Goal: Task Accomplishment & Management: Manage account settings

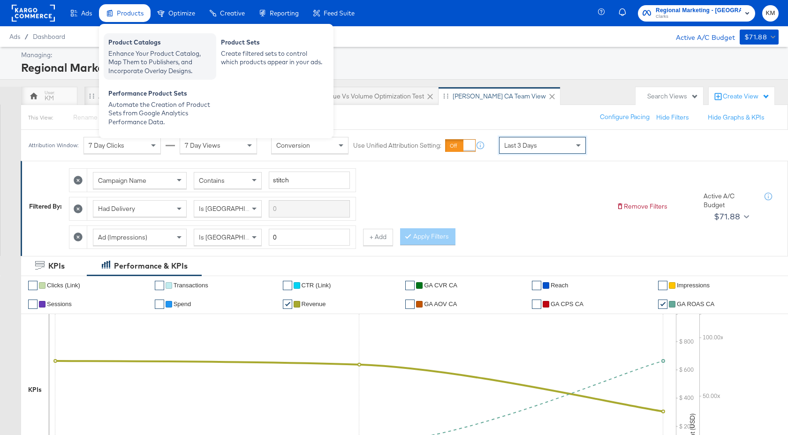
click at [144, 50] on div "Enhance Your Product Catalog, Map Them to Publishers, and Incorporate Overlay D…" at bounding box center [159, 62] width 103 height 26
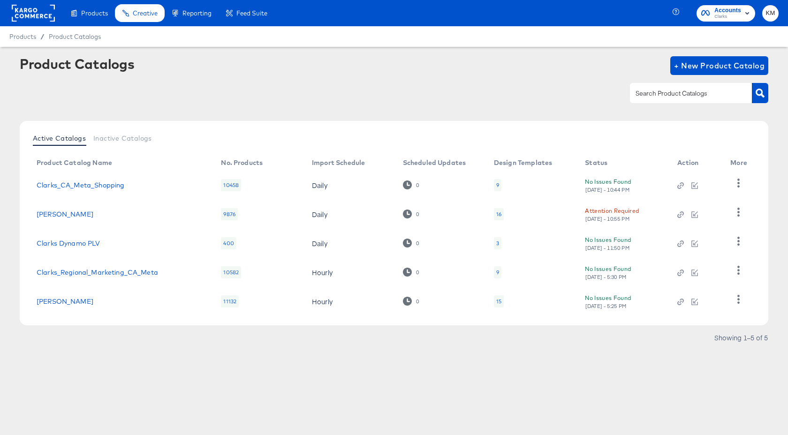
click at [501, 217] on div "16" at bounding box center [498, 215] width 5 height 8
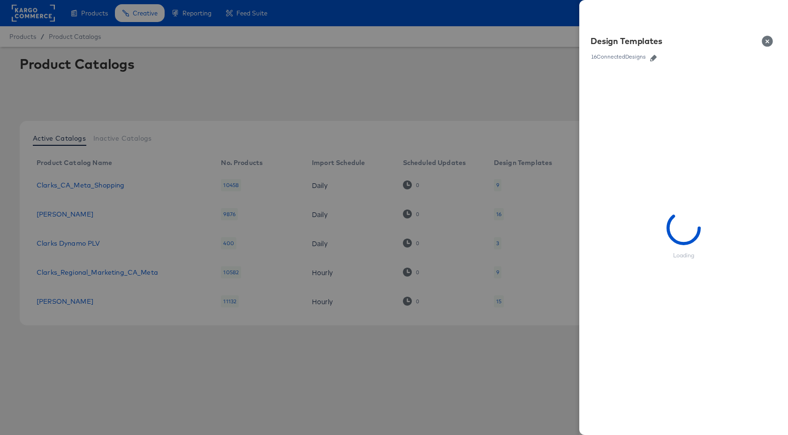
click at [654, 54] on link at bounding box center [653, 57] width 14 height 10
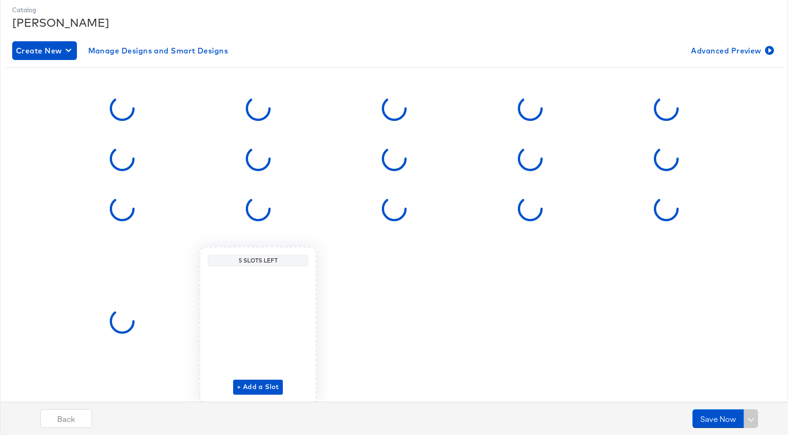
scroll to position [162, 0]
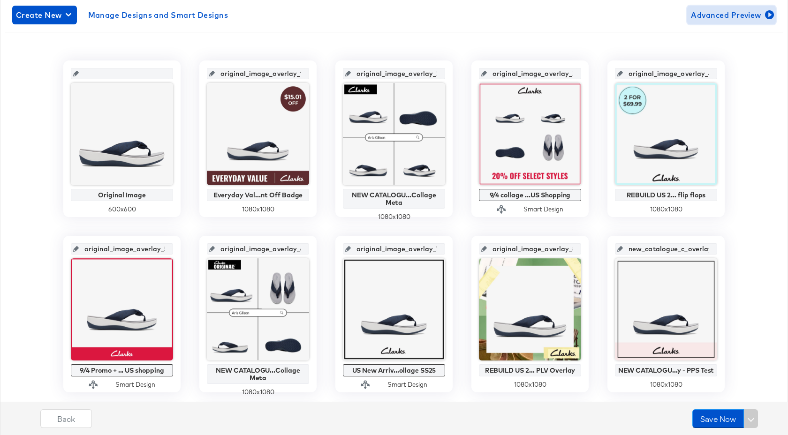
click at [749, 8] on span "Advanced Preview" at bounding box center [731, 14] width 81 height 13
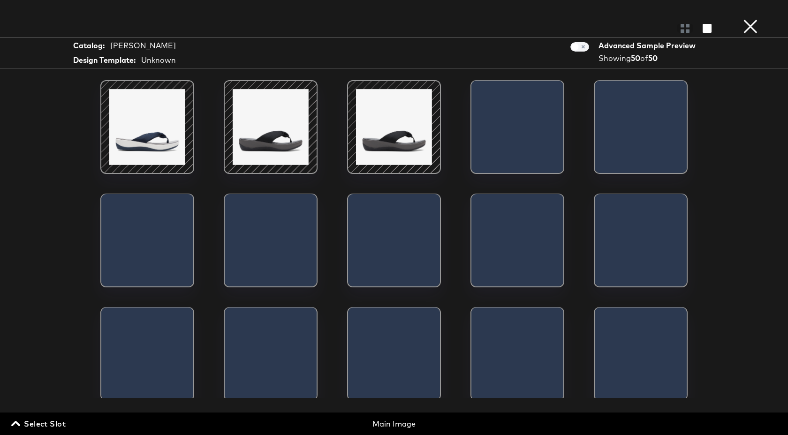
click at [755, 19] on button "×" at bounding box center [750, 9] width 19 height 19
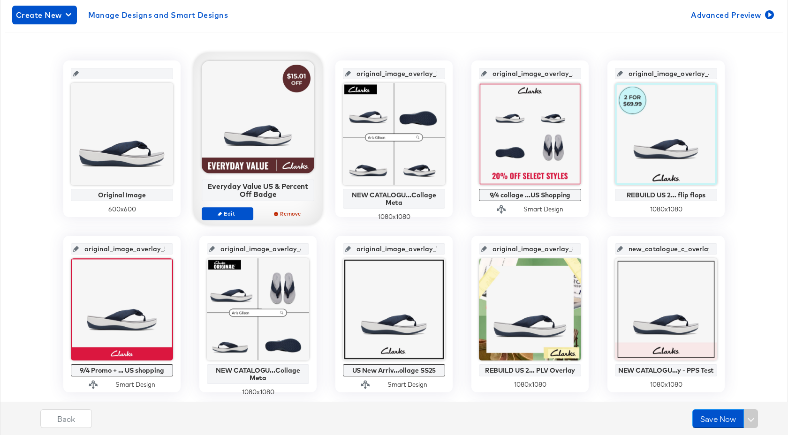
click at [258, 151] on div at bounding box center [258, 117] width 113 height 113
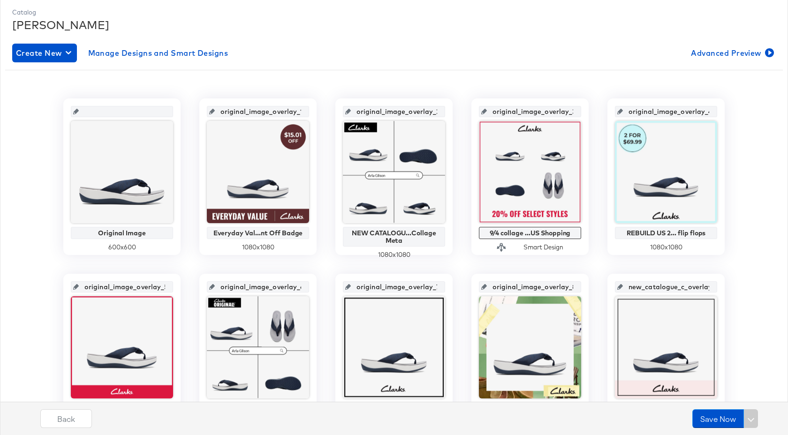
scroll to position [0, 0]
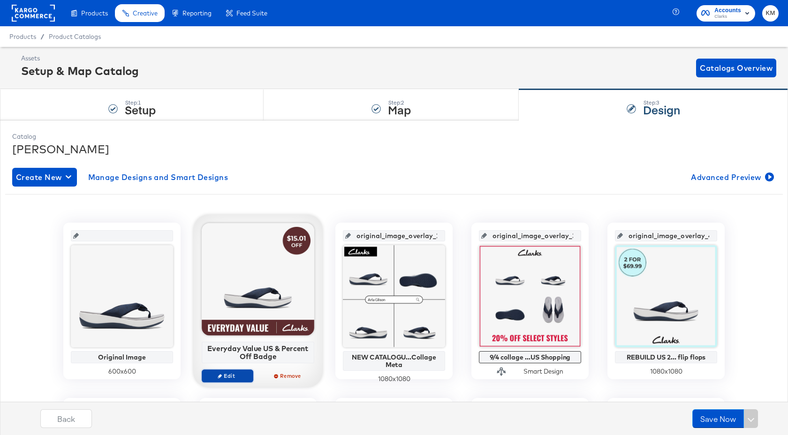
click at [243, 378] on span "Edit" at bounding box center [227, 375] width 43 height 7
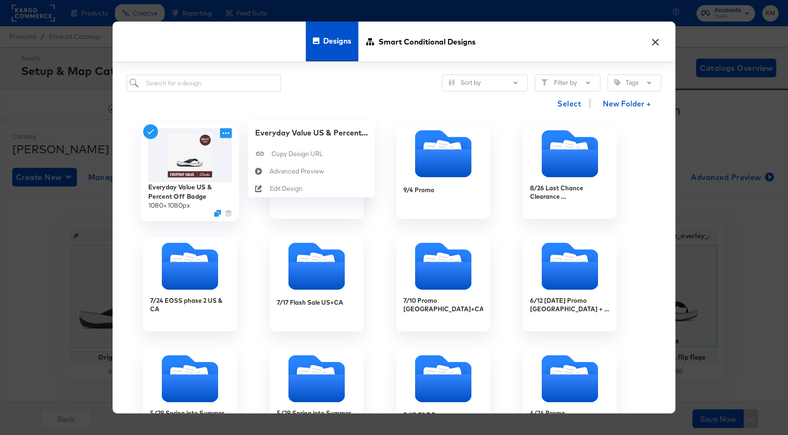
click at [230, 132] on icon at bounding box center [226, 133] width 12 height 10
click at [270, 171] on div "Advanced Preview Advanced Preview" at bounding box center [270, 171] width 0 height 0
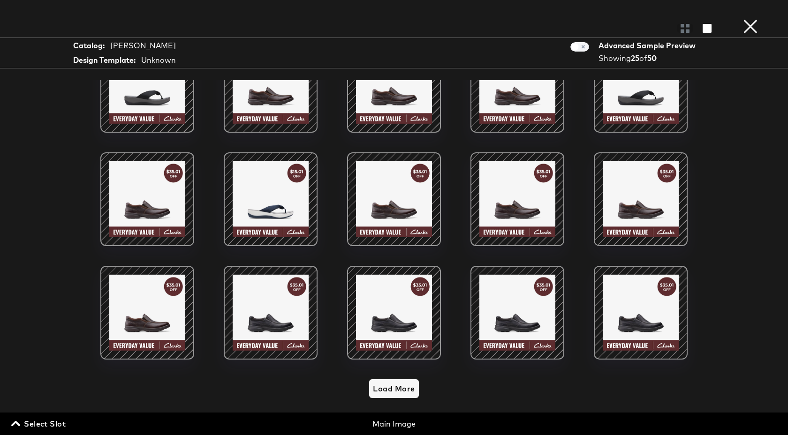
scroll to position [169, 0]
click at [406, 386] on span "Load More" at bounding box center [394, 388] width 42 height 13
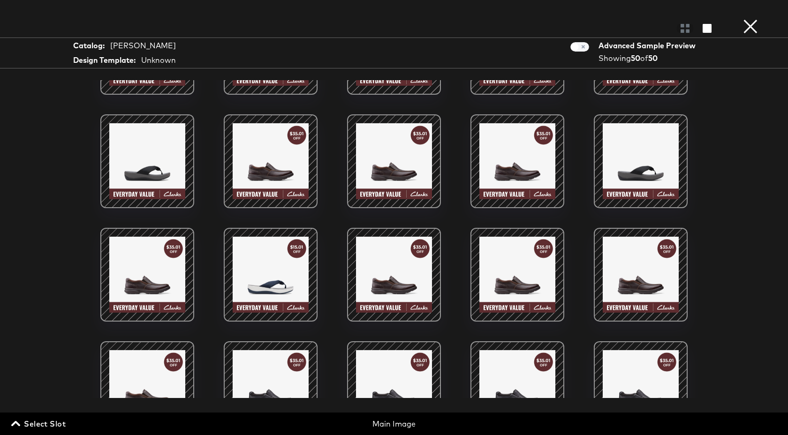
scroll to position [0, 0]
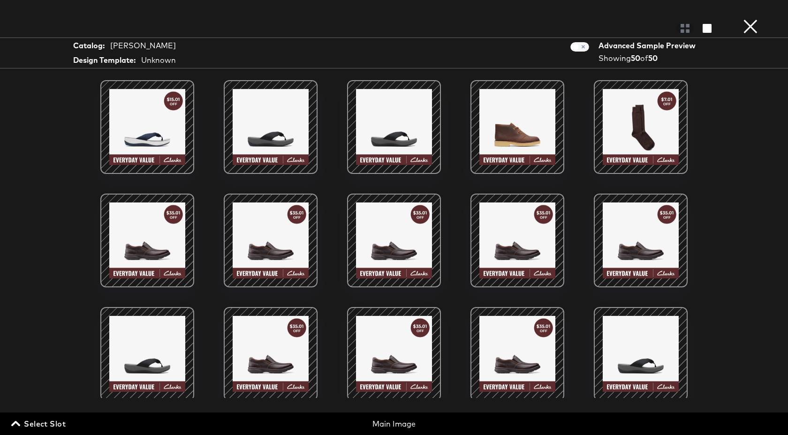
click at [755, 19] on button "×" at bounding box center [750, 9] width 19 height 19
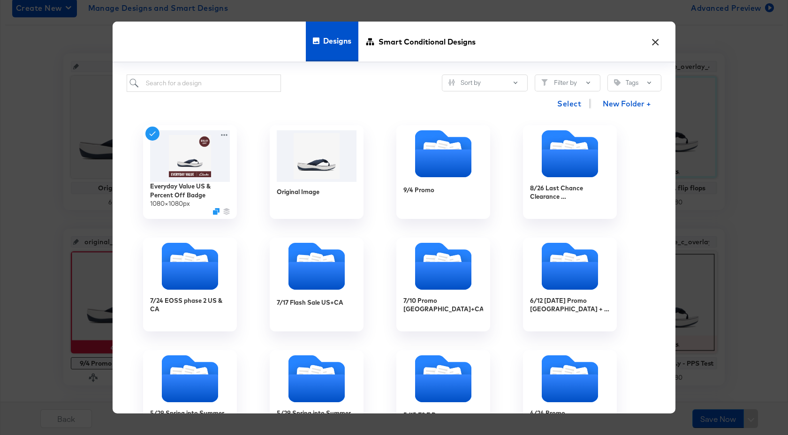
click at [658, 41] on button "×" at bounding box center [655, 39] width 17 height 17
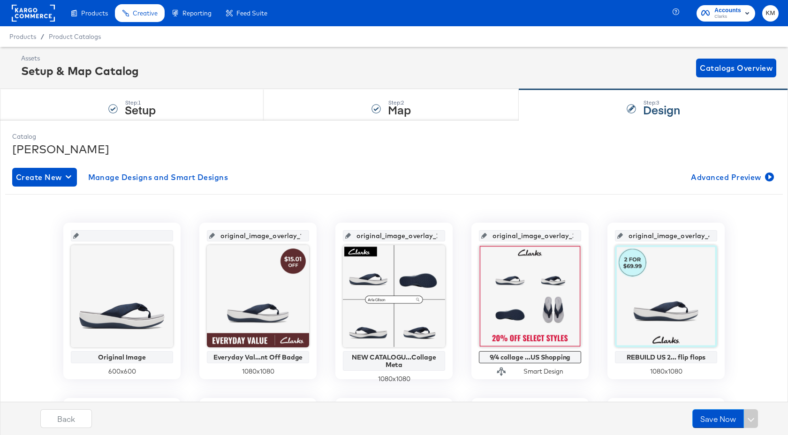
click at [30, 13] on rect at bounding box center [33, 13] width 43 height 17
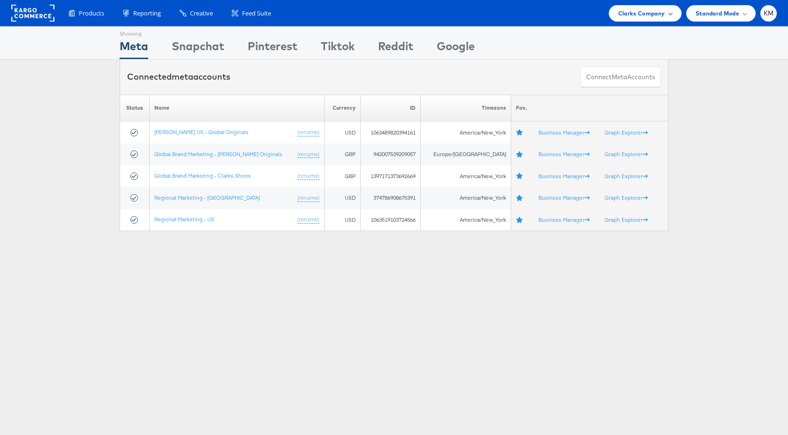
click at [653, 14] on span "Clarks Company" at bounding box center [641, 13] width 47 height 10
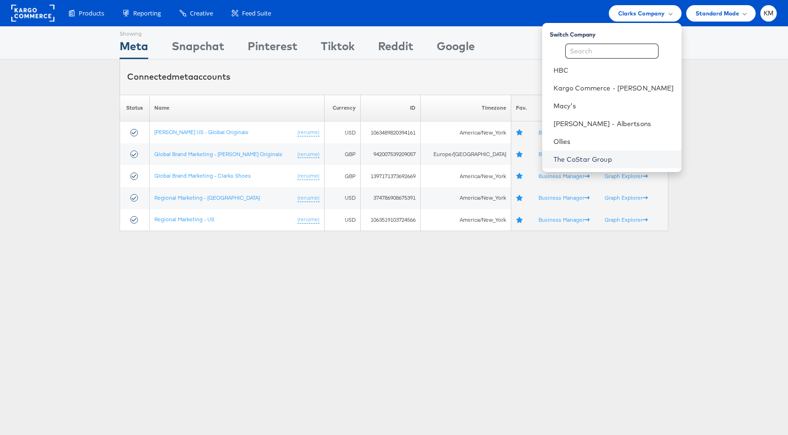
click at [592, 157] on link "The CoStar Group" at bounding box center [614, 159] width 121 height 9
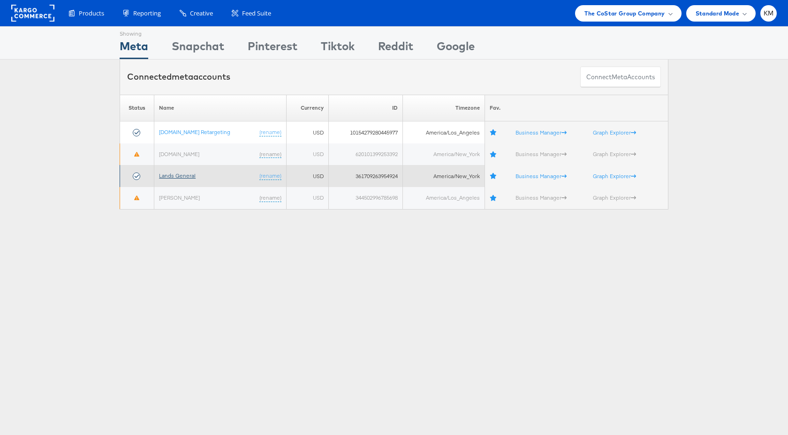
click at [186, 177] on link "Lands General" at bounding box center [177, 175] width 37 height 7
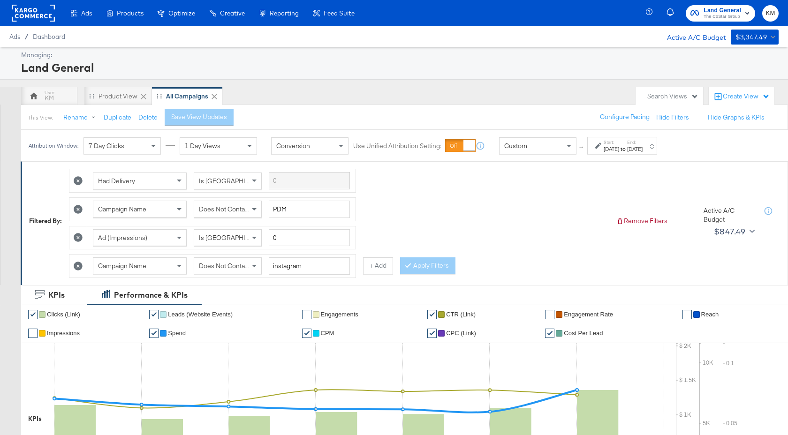
click at [627, 149] on strong "to" at bounding box center [623, 148] width 8 height 7
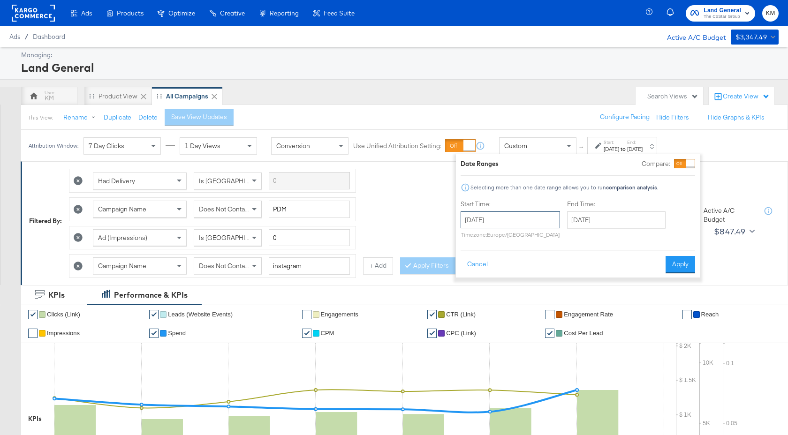
click at [545, 213] on input "August 19th 2024" at bounding box center [510, 220] width 99 height 17
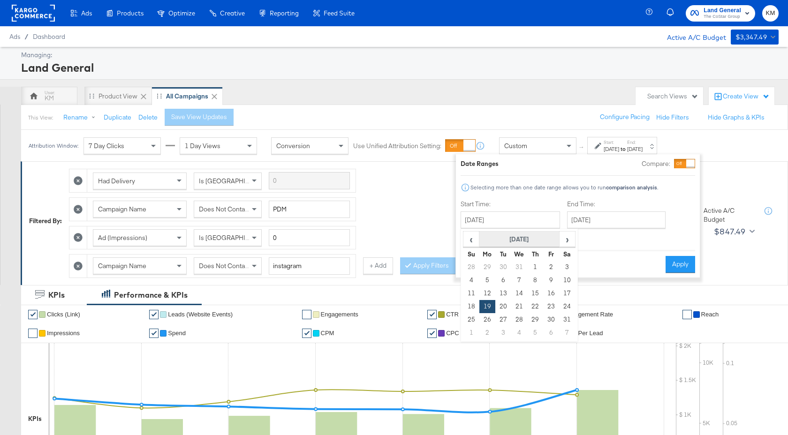
click at [530, 235] on th "August 2024" at bounding box center [519, 240] width 80 height 16
click at [531, 239] on th "2024" at bounding box center [518, 240] width 93 height 16
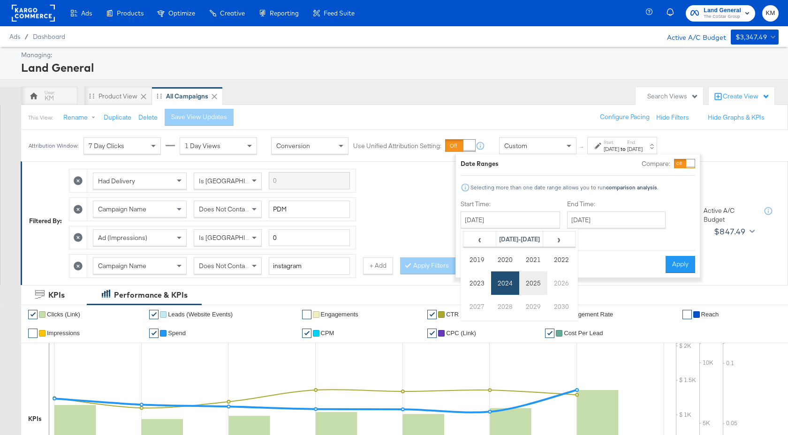
click at [532, 282] on td "2025" at bounding box center [533, 283] width 28 height 23
click at [478, 310] on td "Sep" at bounding box center [477, 306] width 28 height 23
click at [470, 243] on span "‹" at bounding box center [471, 239] width 15 height 14
click at [492, 322] on td "25" at bounding box center [487, 319] width 16 height 13
type input "August 25th 2025"
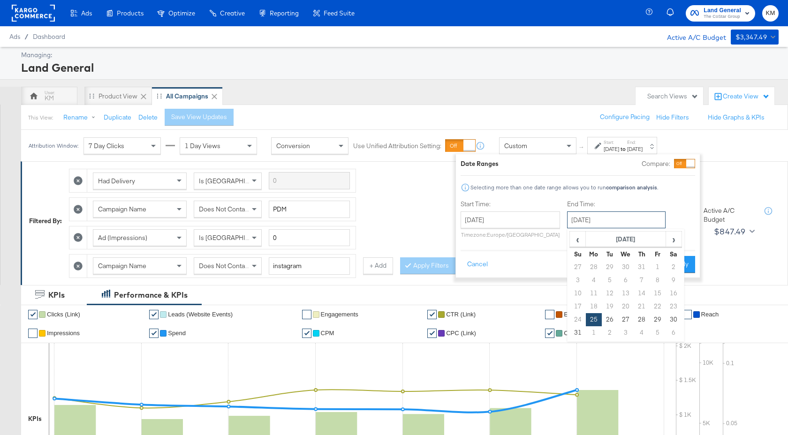
click at [613, 225] on input "August 25th 2025" at bounding box center [616, 220] width 99 height 17
click at [676, 242] on span "›" at bounding box center [674, 239] width 15 height 14
click at [627, 291] on td "17" at bounding box center [626, 293] width 16 height 13
type input "September 17th 2025"
click at [638, 224] on input "September 17th 2025" at bounding box center [616, 220] width 99 height 17
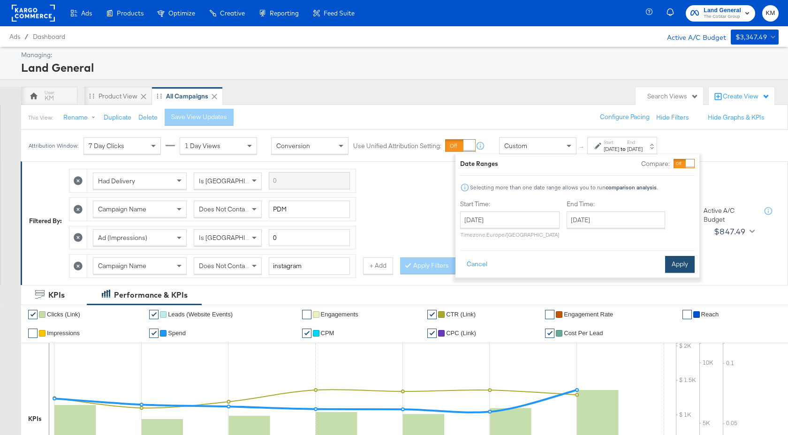
click at [685, 266] on button "Apply" at bounding box center [680, 264] width 30 height 17
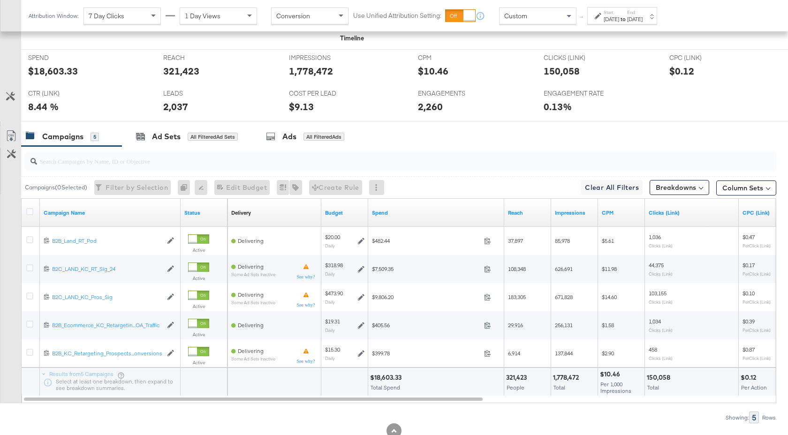
scroll to position [487, 0]
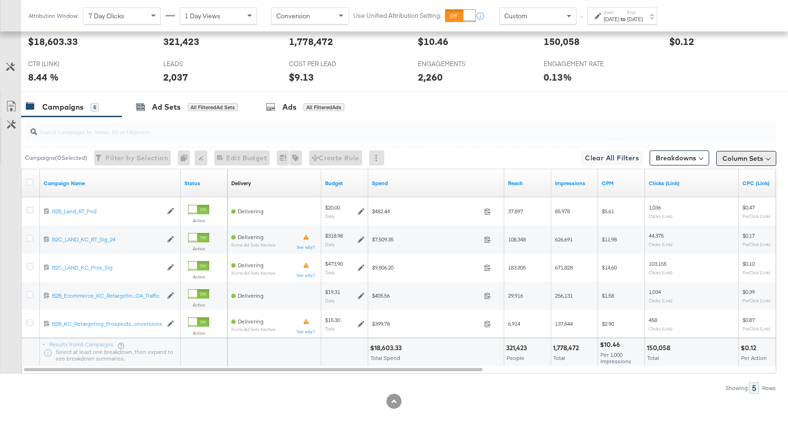
click at [756, 157] on button "Column Sets" at bounding box center [746, 158] width 60 height 15
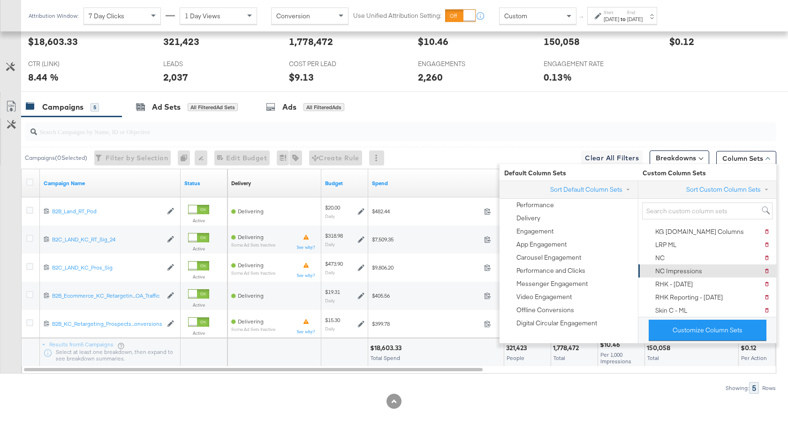
scroll to position [0, 0]
click at [654, 106] on div "Campaigns 5 Ad Sets All Filtered Ad Sets Ads All Filtered Ads" at bounding box center [404, 107] width 767 height 20
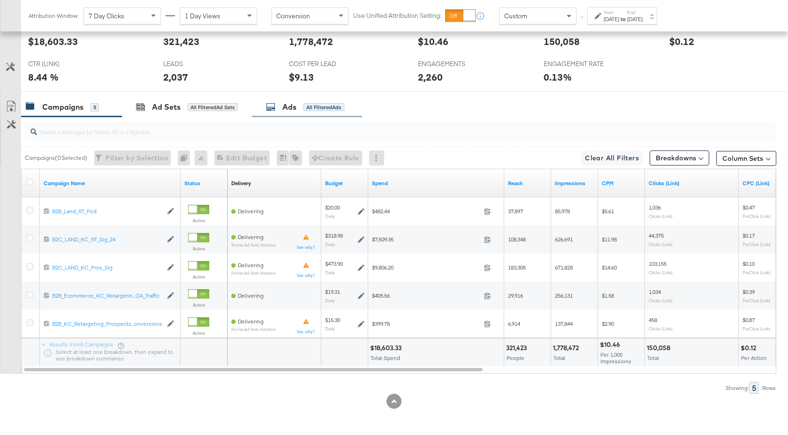
click at [296, 109] on div "Ads" at bounding box center [289, 107] width 14 height 11
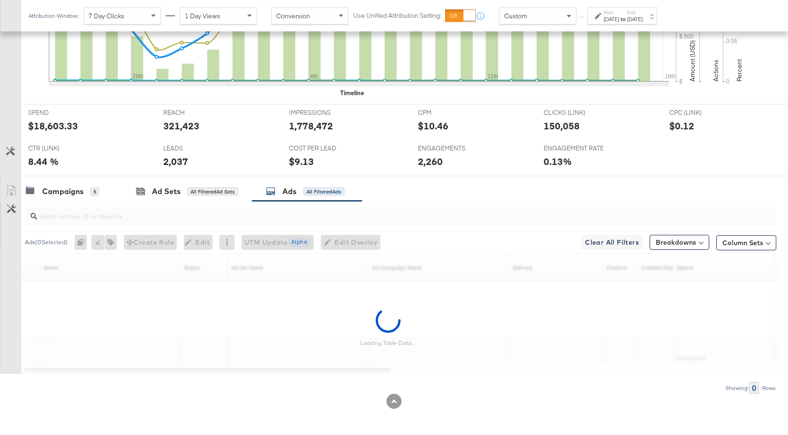
scroll to position [402, 0]
click at [75, 192] on div "Campaigns" at bounding box center [62, 191] width 41 height 11
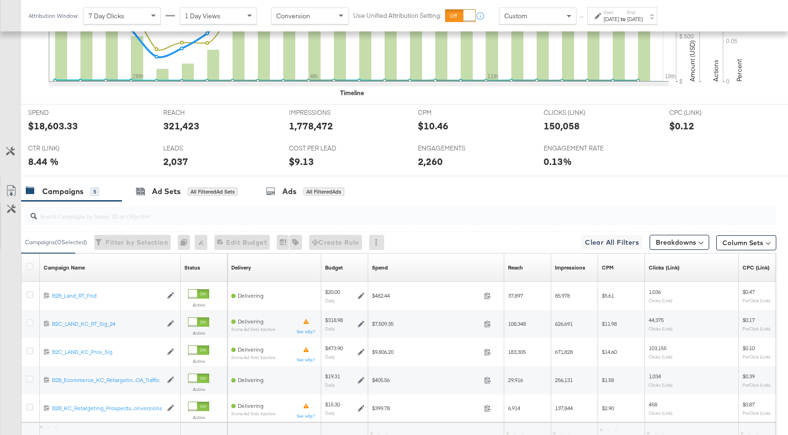
scroll to position [487, 0]
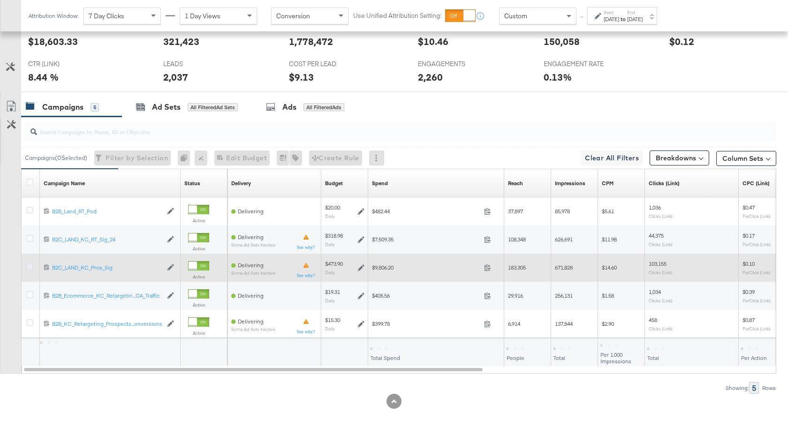
click at [31, 267] on icon at bounding box center [29, 266] width 7 height 7
click at [0, 0] on input "checkbox" at bounding box center [0, 0] width 0 height 0
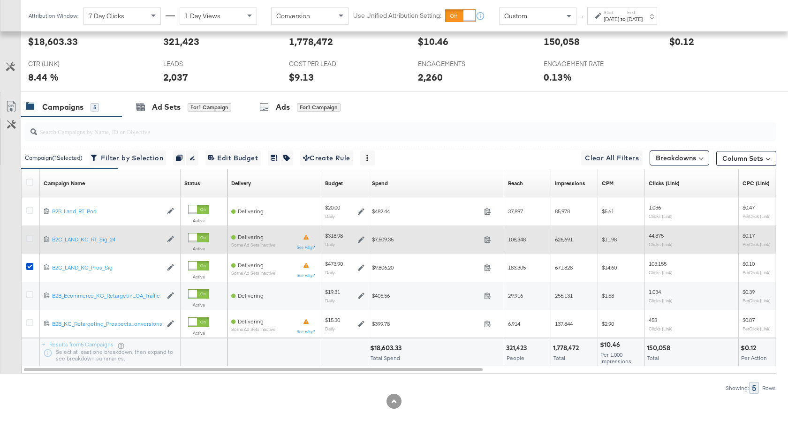
click at [31, 239] on icon at bounding box center [29, 238] width 7 height 7
click at [0, 0] on input "checkbox" at bounding box center [0, 0] width 0 height 0
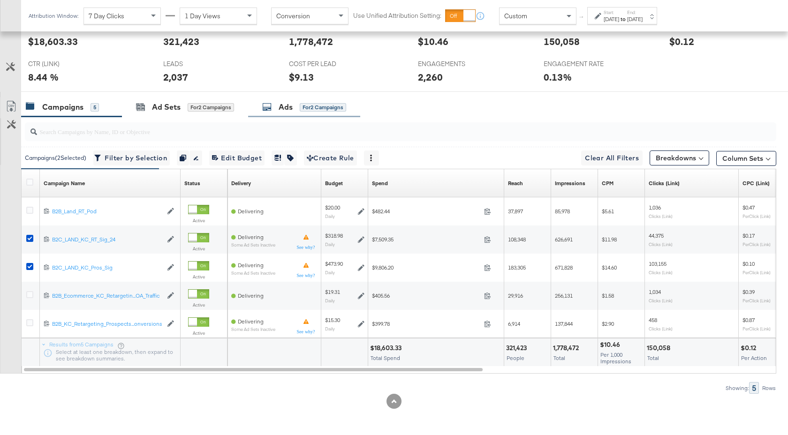
click at [283, 111] on div "Ads" at bounding box center [286, 107] width 14 height 11
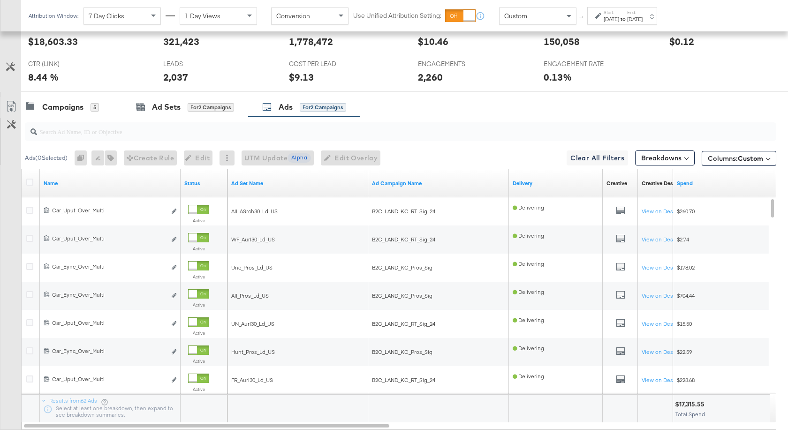
scroll to position [543, 0]
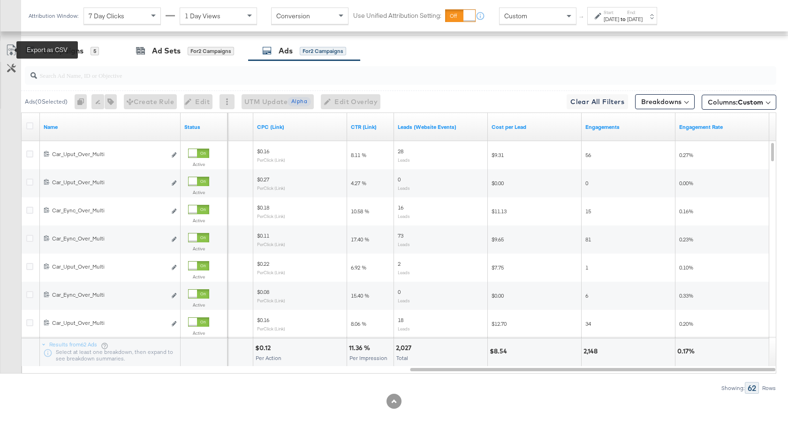
click at [10, 52] on icon at bounding box center [11, 50] width 11 height 11
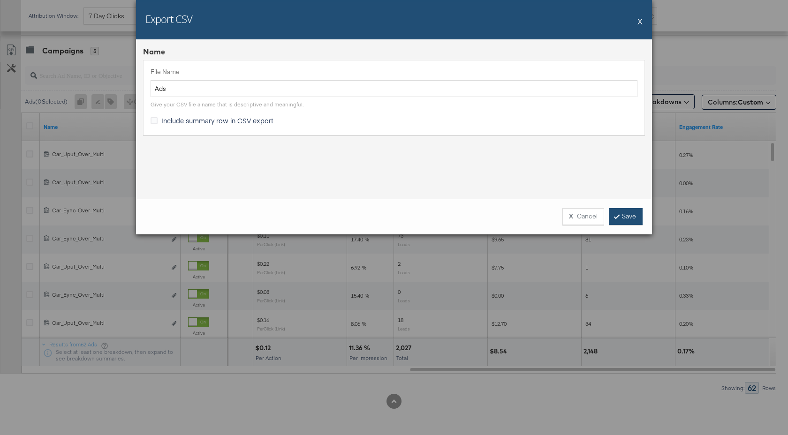
click at [615, 216] on link "Save" at bounding box center [626, 216] width 34 height 17
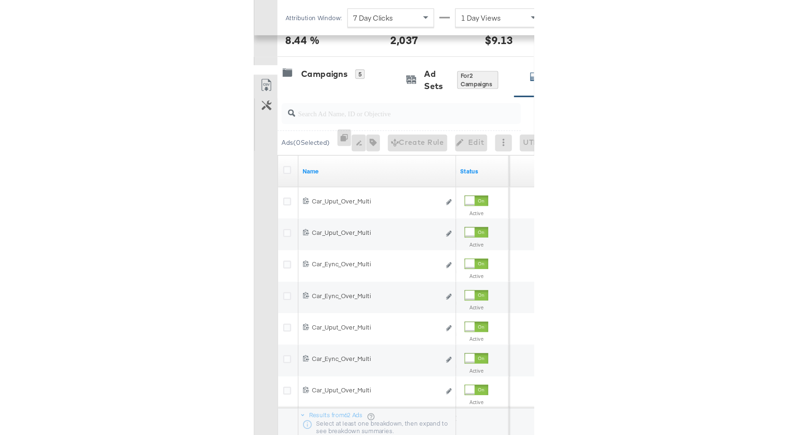
scroll to position [486, 0]
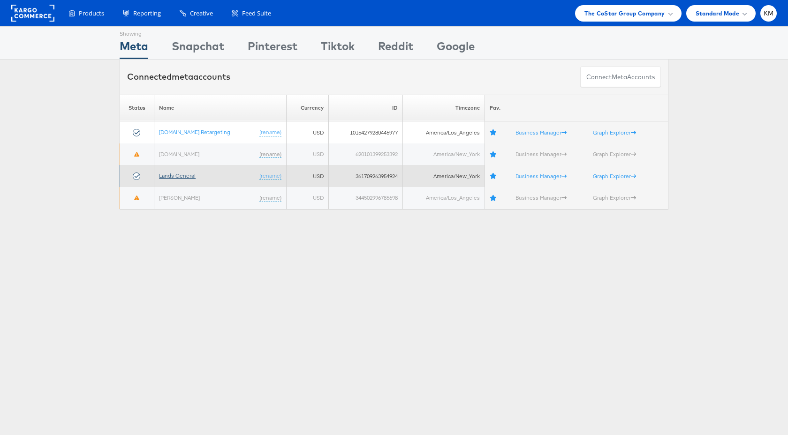
click at [185, 177] on link "Lands General" at bounding box center [177, 175] width 37 height 7
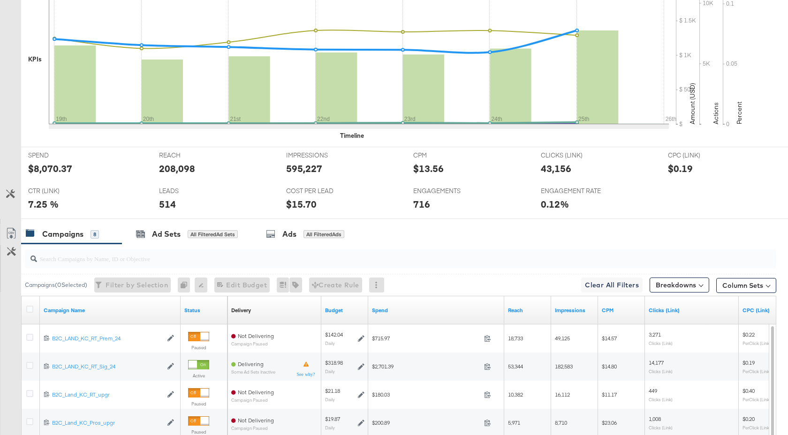
scroll to position [543, 0]
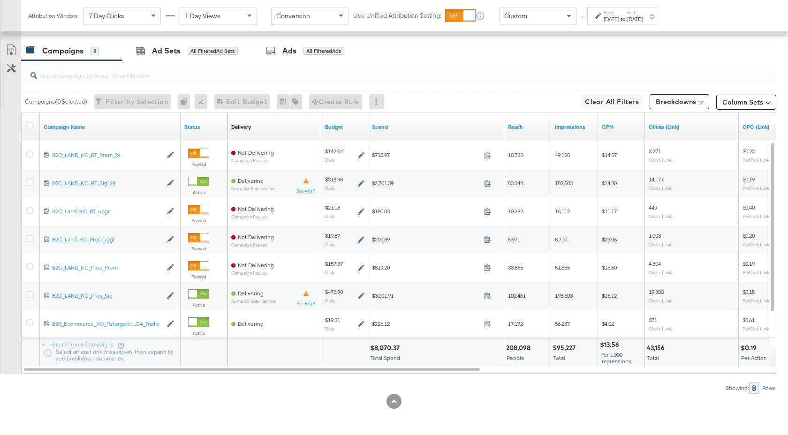
click at [643, 22] on div "Aug 25th 2024" at bounding box center [634, 19] width 15 height 8
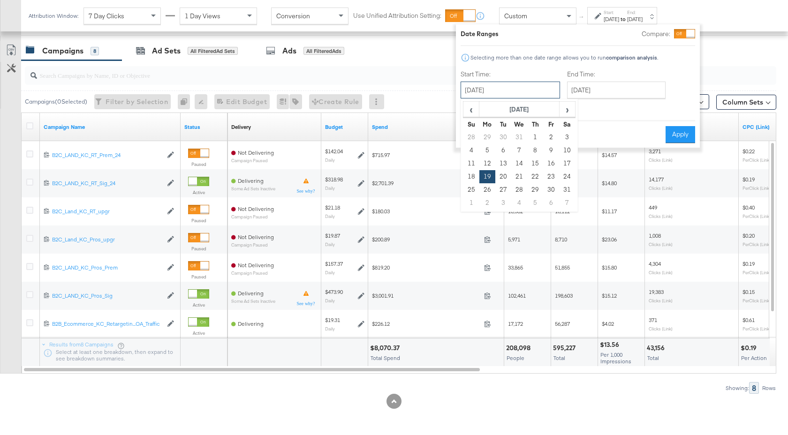
click at [525, 89] on input "August 19th 2024" at bounding box center [510, 90] width 99 height 17
click at [526, 112] on th "August 2024" at bounding box center [519, 110] width 80 height 16
click at [528, 111] on th "2024" at bounding box center [518, 110] width 93 height 16
click at [533, 150] on td "2025" at bounding box center [533, 153] width 28 height 23
click at [489, 178] on td "Sep" at bounding box center [477, 176] width 28 height 23
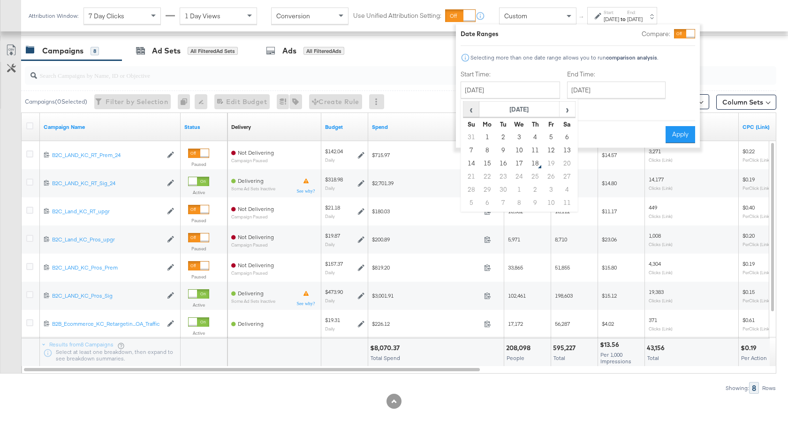
click at [478, 112] on span "‹" at bounding box center [471, 109] width 15 height 14
click at [483, 190] on td "25" at bounding box center [487, 189] width 16 height 13
type input "August 25th 2025"
click at [617, 85] on input "August 25th 2025" at bounding box center [616, 90] width 99 height 17
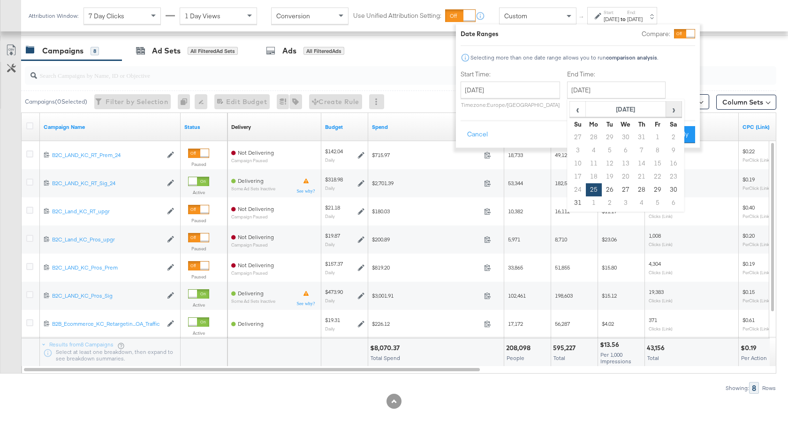
click at [669, 112] on span "›" at bounding box center [674, 109] width 15 height 14
click at [623, 164] on td "17" at bounding box center [626, 163] width 16 height 13
type input "September 17th 2025"
click at [670, 134] on button "Apply" at bounding box center [680, 134] width 30 height 17
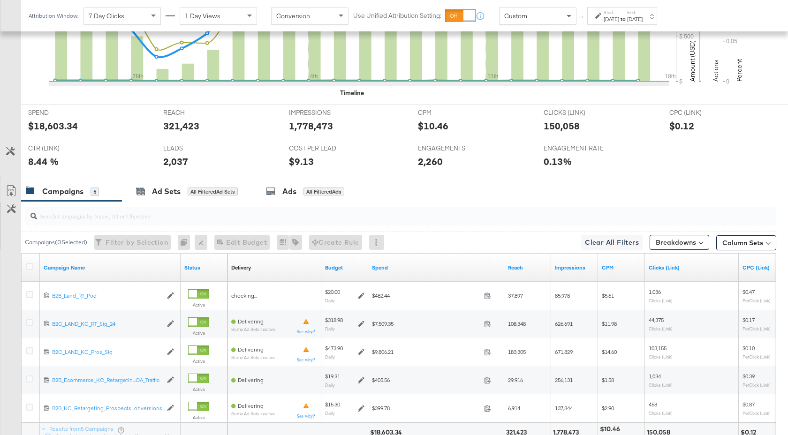
scroll to position [487, 0]
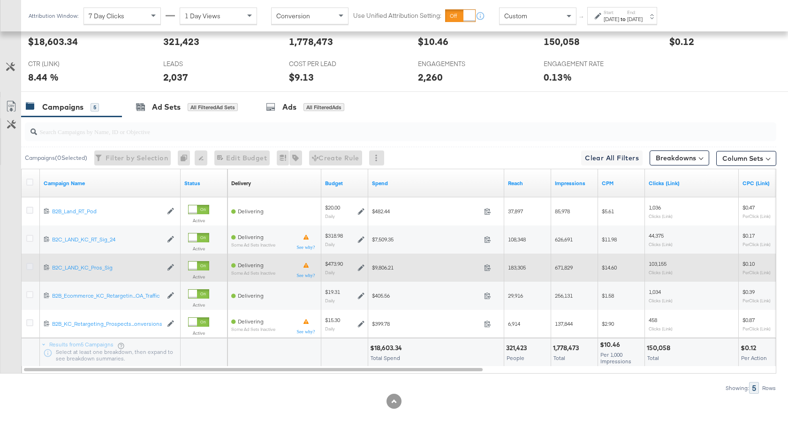
click at [29, 266] on icon at bounding box center [29, 266] width 7 height 7
click at [0, 0] on input "checkbox" at bounding box center [0, 0] width 0 height 0
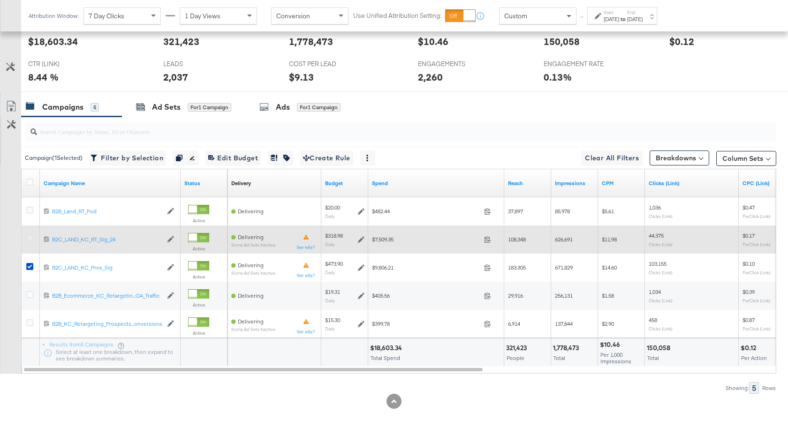
click at [29, 239] on icon at bounding box center [29, 238] width 7 height 7
click at [0, 0] on input "checkbox" at bounding box center [0, 0] width 0 height 0
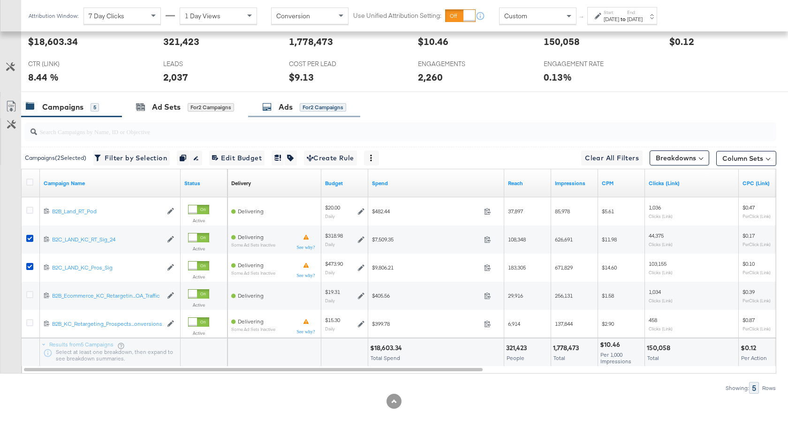
click at [286, 116] on div "Ads for 2 Campaigns" at bounding box center [304, 107] width 112 height 20
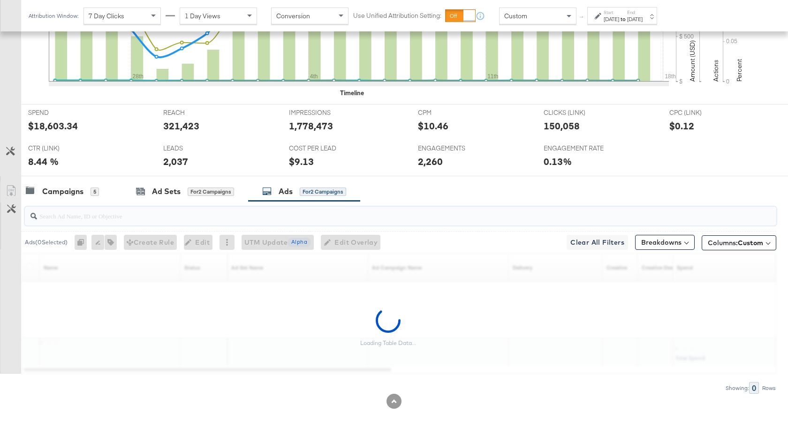
click at [188, 218] on input "search" at bounding box center [372, 212] width 671 height 18
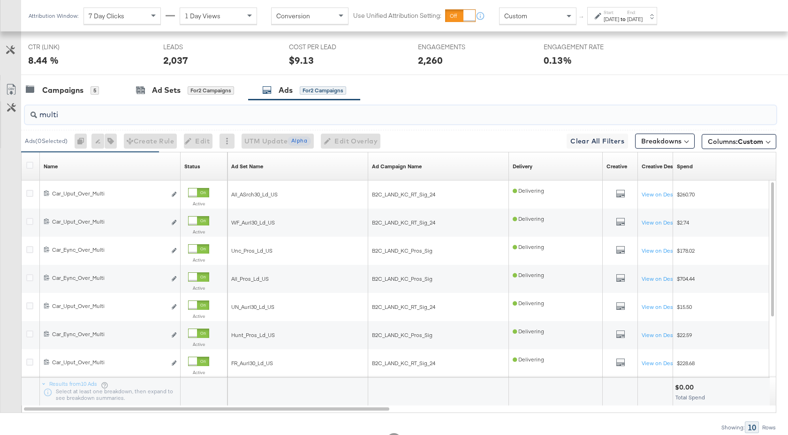
scroll to position [543, 0]
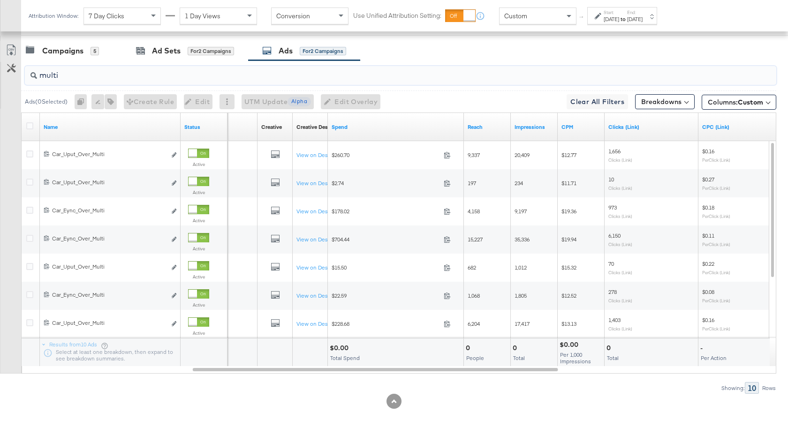
click at [75, 80] on input "multi" at bounding box center [372, 71] width 671 height 18
type input "mult"
drag, startPoint x: 359, startPoint y: 350, endPoint x: 330, endPoint y: 351, distance: 28.6
click at [330, 351] on div "$1,894.40" at bounding box center [346, 348] width 32 height 9
copy div "$1,894.40"
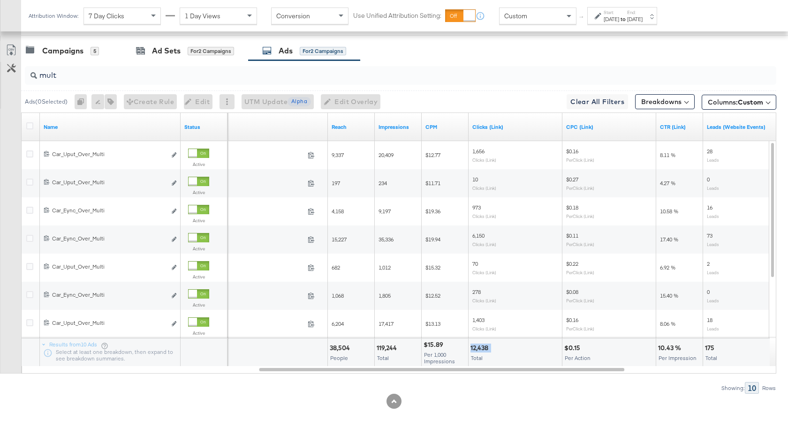
drag, startPoint x: 494, startPoint y: 350, endPoint x: 471, endPoint y: 350, distance: 22.5
click at [471, 350] on div "12,438" at bounding box center [516, 348] width 90 height 9
copy div "12,438"
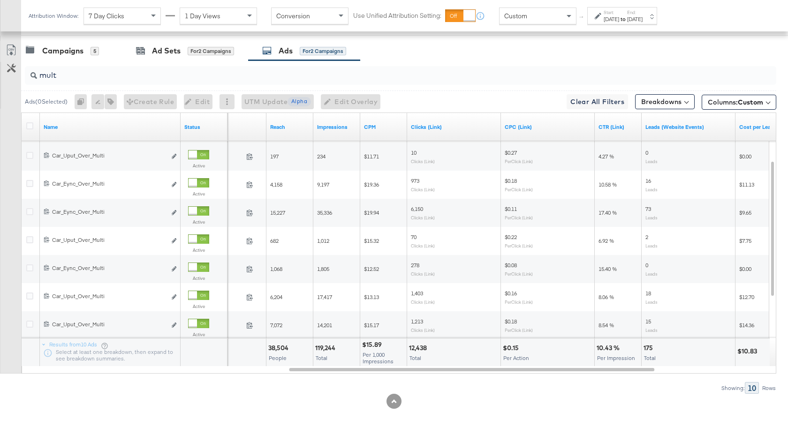
click at [548, 416] on div "KPIs Performance & KPIs Customize KPIs ✔ Clicks (Link) ✔ Leads (Website Events)…" at bounding box center [394, 88] width 788 height 693
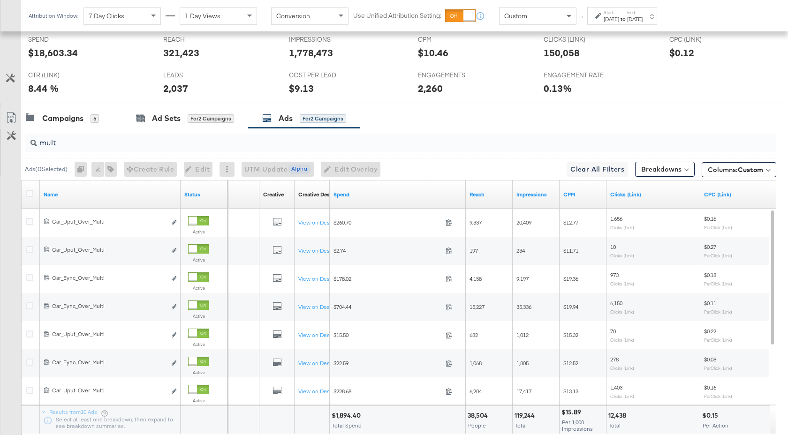
scroll to position [450, 0]
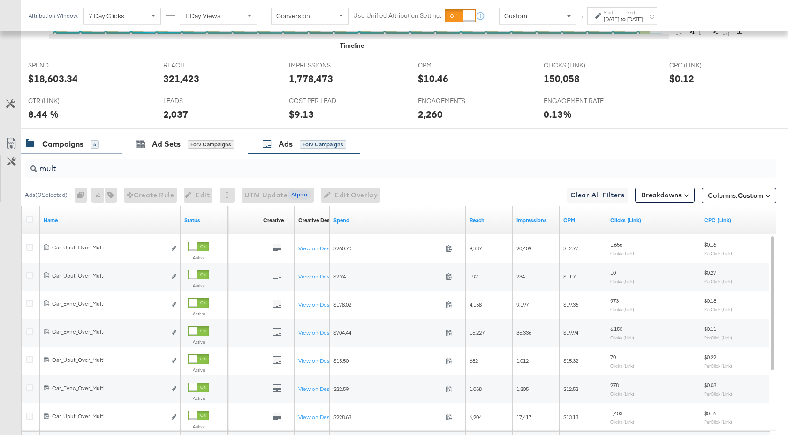
click at [73, 152] on div "Campaigns 5" at bounding box center [71, 144] width 101 height 20
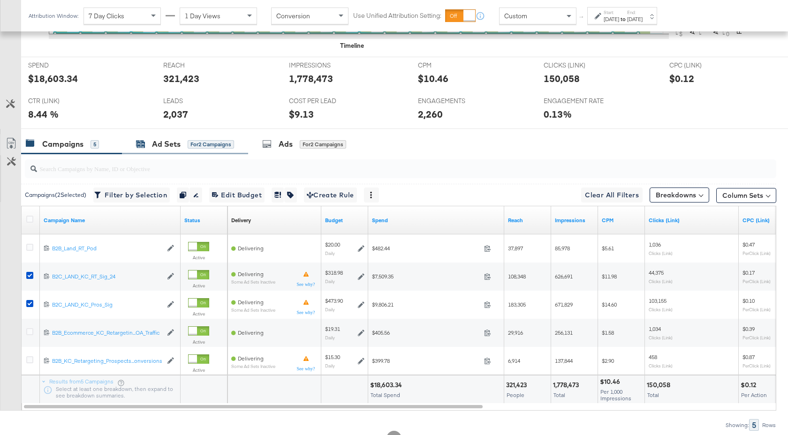
click at [172, 148] on div "Ad Sets" at bounding box center [166, 144] width 29 height 11
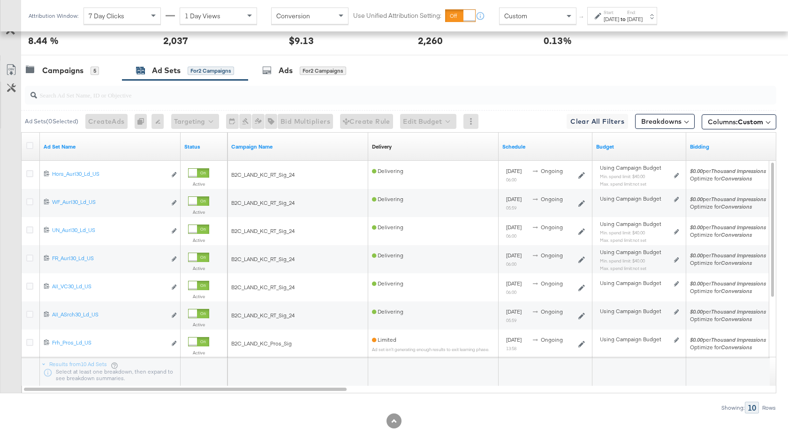
scroll to position [543, 0]
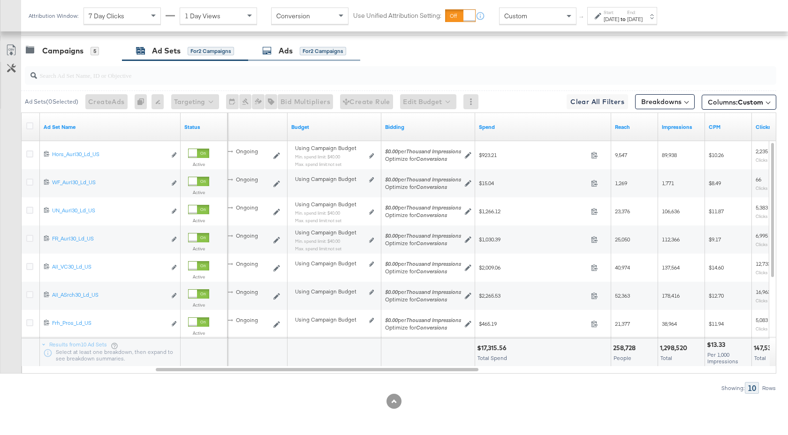
click at [281, 55] on div "Ads" at bounding box center [286, 51] width 14 height 11
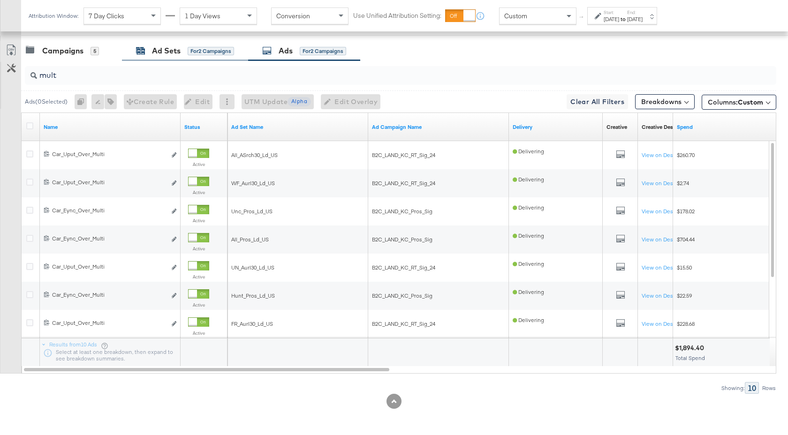
click at [170, 49] on div "Ad Sets" at bounding box center [166, 51] width 29 height 11
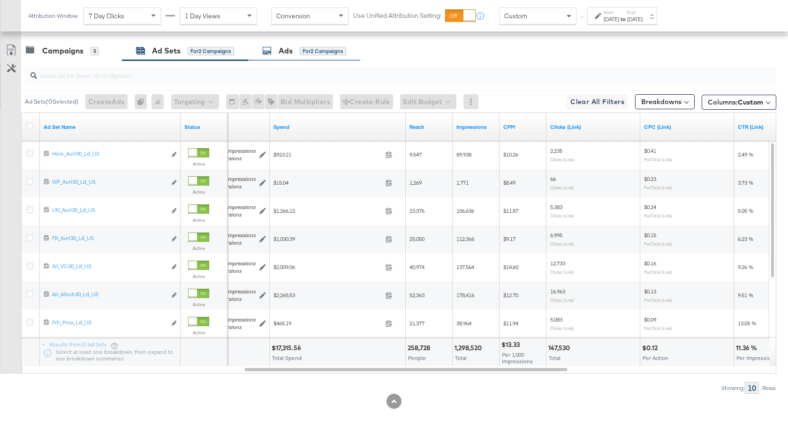
click at [288, 59] on div "Ads for 2 Campaigns" at bounding box center [304, 51] width 112 height 20
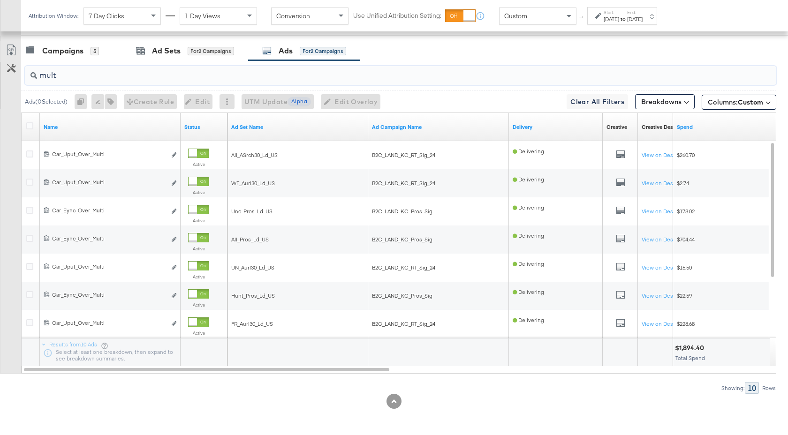
click at [64, 75] on input "mult" at bounding box center [372, 71] width 671 height 18
type input "m"
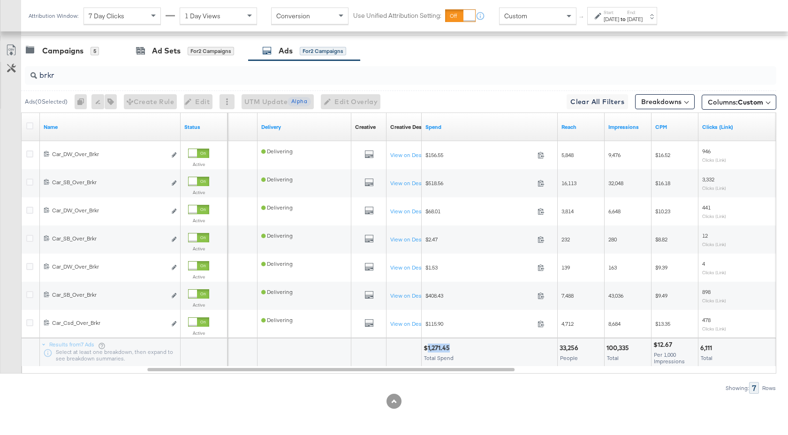
drag, startPoint x: 450, startPoint y: 348, endPoint x: 427, endPoint y: 351, distance: 23.2
click at [427, 351] on div "$1,271.45" at bounding box center [438, 348] width 29 height 9
copy div "1,271.45"
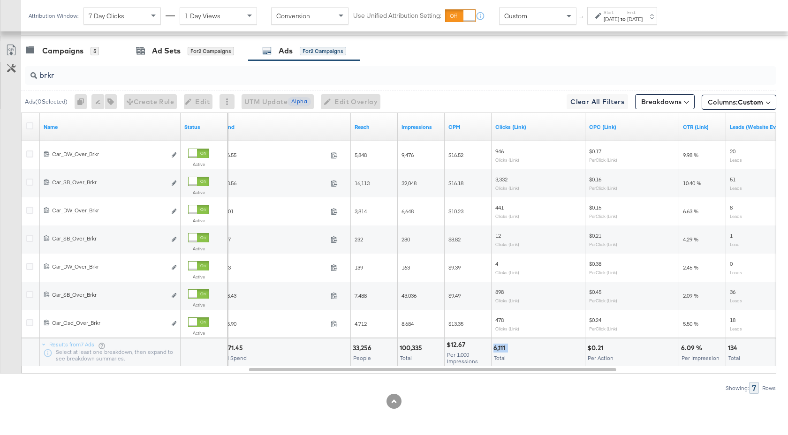
drag, startPoint x: 509, startPoint y: 349, endPoint x: 494, endPoint y: 349, distance: 15.5
click at [494, 349] on div "6,111" at bounding box center [539, 348] width 90 height 9
copy div "6,111"
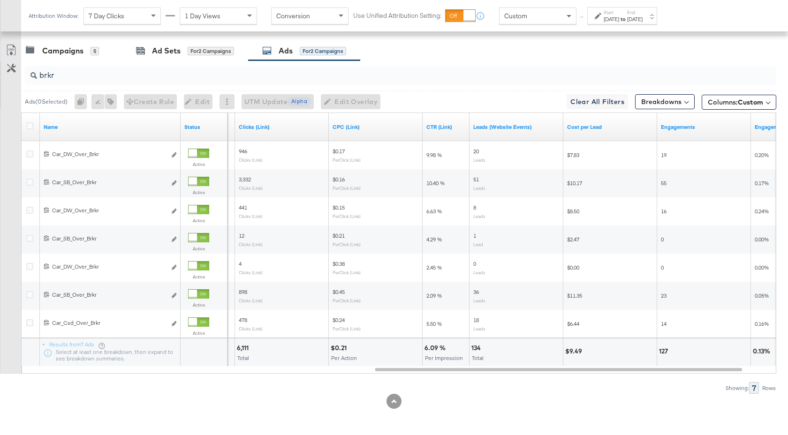
click at [61, 78] on input "brkr" at bounding box center [372, 71] width 671 height 18
type input "b"
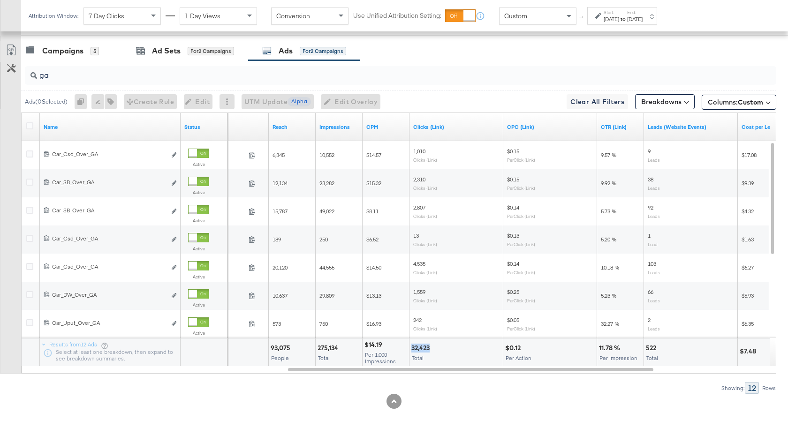
drag, startPoint x: 429, startPoint y: 349, endPoint x: 412, endPoint y: 350, distance: 17.4
click at [412, 350] on div "32,423" at bounding box center [421, 348] width 21 height 9
copy div "32,423"
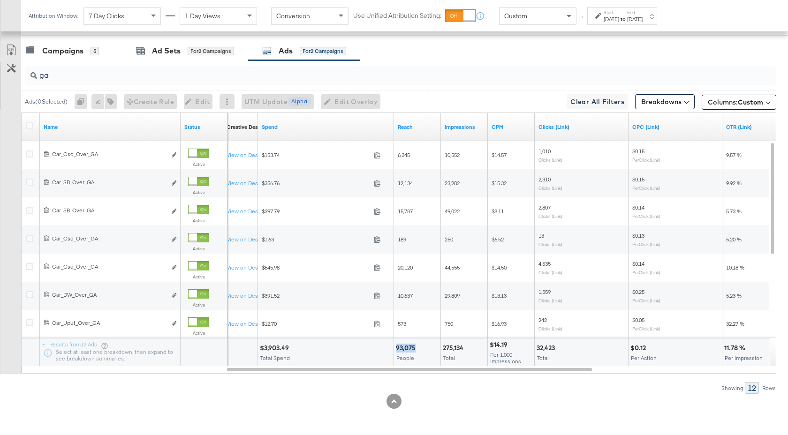
drag, startPoint x: 416, startPoint y: 349, endPoint x: 395, endPoint y: 349, distance: 21.1
click at [395, 349] on div "93,075 People" at bounding box center [417, 353] width 46 height 28
drag, startPoint x: 290, startPoint y: 348, endPoint x: 264, endPoint y: 348, distance: 26.3
click at [264, 348] on div "$3,903.49" at bounding box center [276, 348] width 32 height 9
copy div "3,903.49"
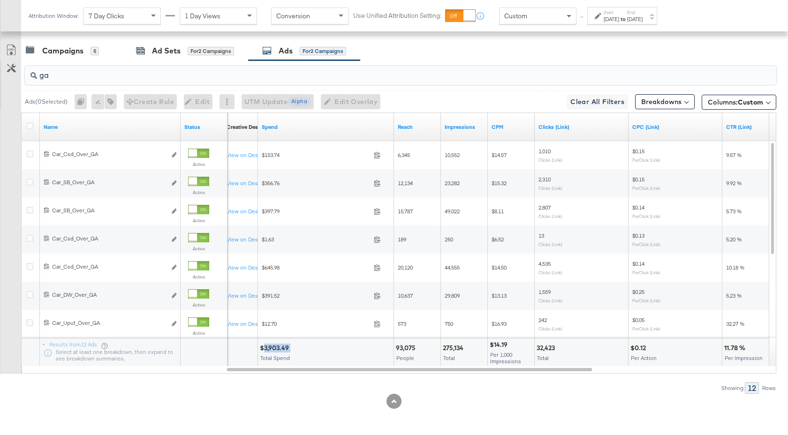
click at [61, 75] on input "ga" at bounding box center [372, 71] width 671 height 18
type input "g"
drag, startPoint x: 286, startPoint y: 350, endPoint x: 263, endPoint y: 350, distance: 23.0
click at [263, 350] on div "$4,987.16" at bounding box center [275, 348] width 30 height 9
copy div "4,987.16"
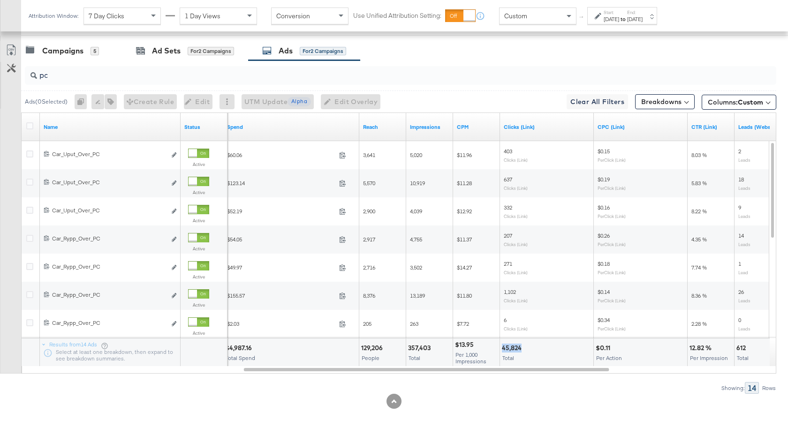
drag, startPoint x: 521, startPoint y: 349, endPoint x: 503, endPoint y: 350, distance: 17.8
click at [503, 350] on div "45,824" at bounding box center [513, 348] width 23 height 9
copy div "45,824"
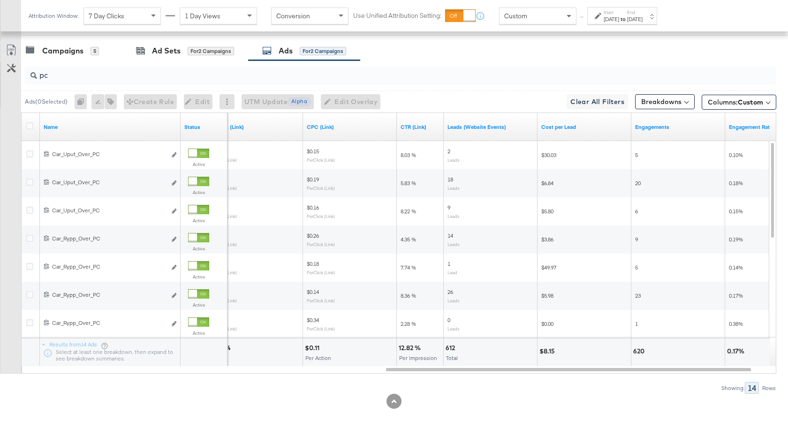
click at [56, 79] on input "pc" at bounding box center [372, 71] width 671 height 18
type input "p"
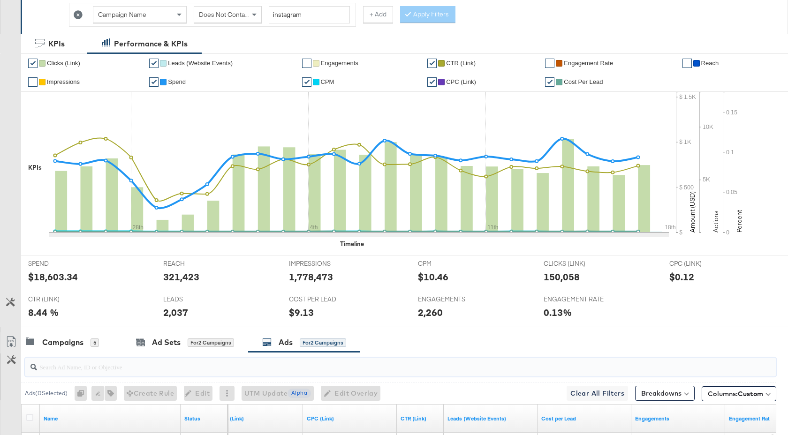
scroll to position [0, 0]
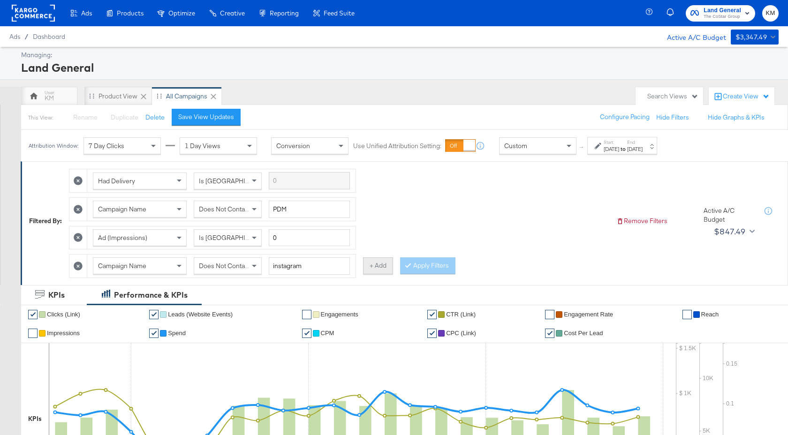
click at [373, 271] on button "+ Add" at bounding box center [378, 266] width 30 height 17
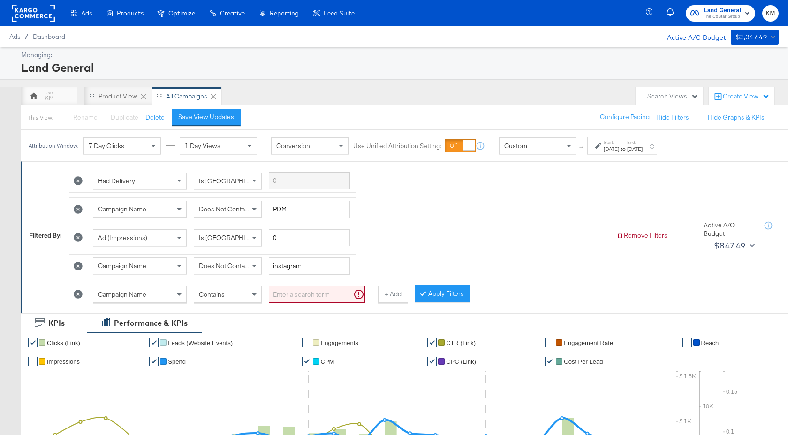
click at [165, 293] on div "Campaign Name" at bounding box center [139, 295] width 93 height 16
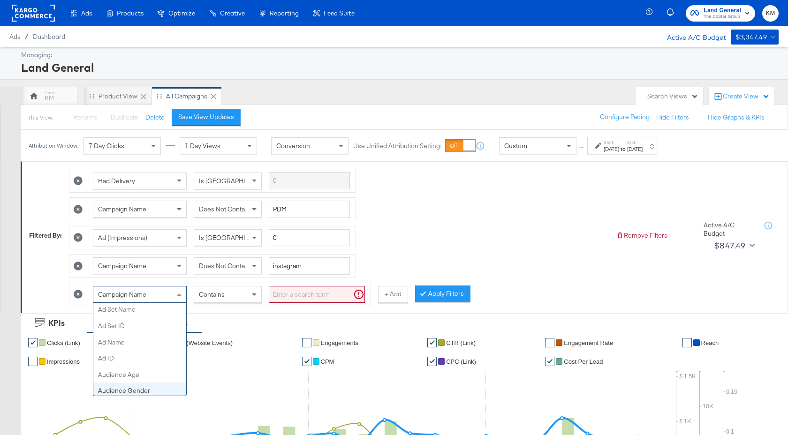
scroll to position [142, 0]
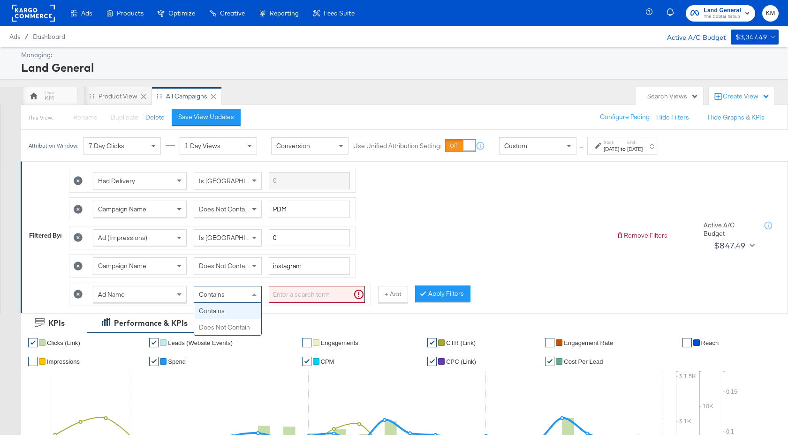
click at [216, 299] on div "Contains" at bounding box center [227, 295] width 67 height 16
click at [298, 293] on input "search" at bounding box center [317, 294] width 96 height 17
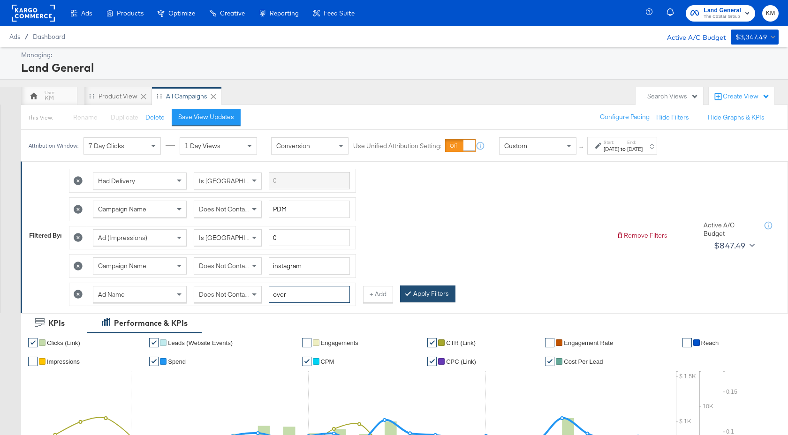
type input "over"
click at [435, 296] on button "Apply Filters" at bounding box center [427, 294] width 55 height 17
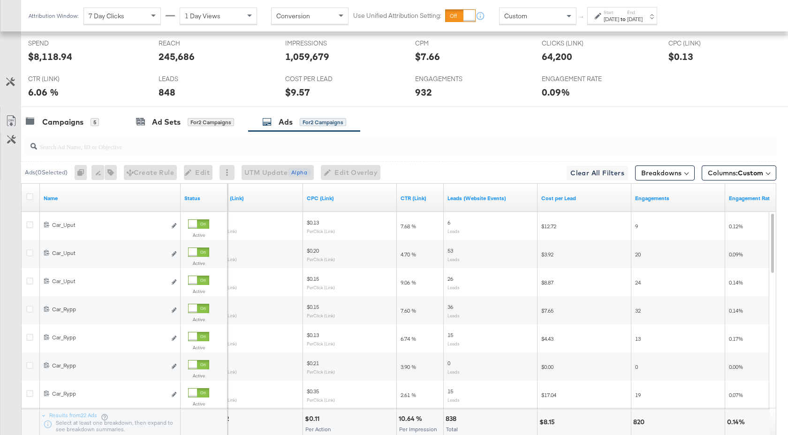
scroll to position [571, 0]
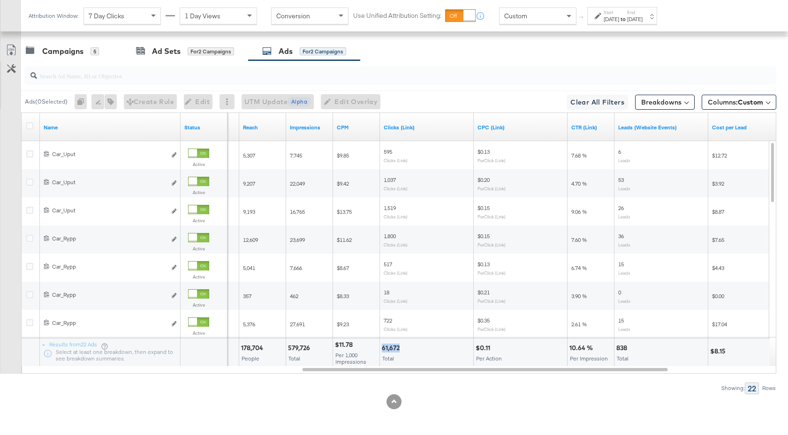
drag, startPoint x: 399, startPoint y: 349, endPoint x: 382, endPoint y: 349, distance: 16.9
click at [382, 349] on div "61,672" at bounding box center [392, 348] width 21 height 9
copy div "61,672"
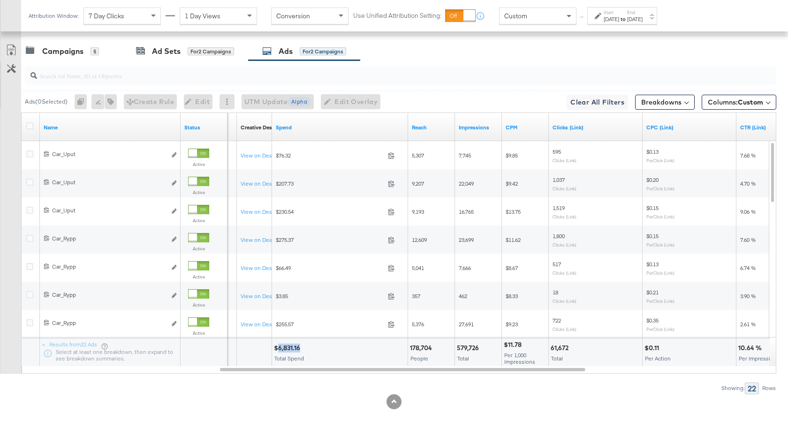
drag, startPoint x: 301, startPoint y: 347, endPoint x: 278, endPoint y: 349, distance: 23.5
click at [278, 349] on div "$6,831.16" at bounding box center [288, 348] width 29 height 9
copy div "6,831.16"
click at [328, 414] on div "KPIs Performance & KPIs Customize KPIs ✔ Clicks (Link) ✔ Leads (Website Events)…" at bounding box center [394, 88] width 788 height 693
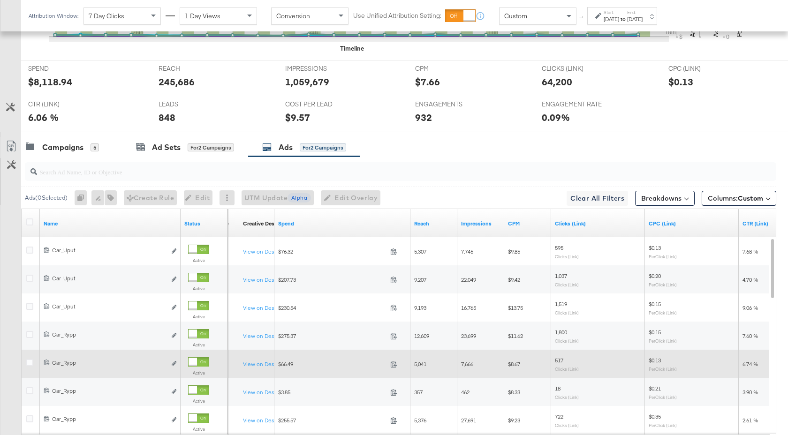
scroll to position [418, 0]
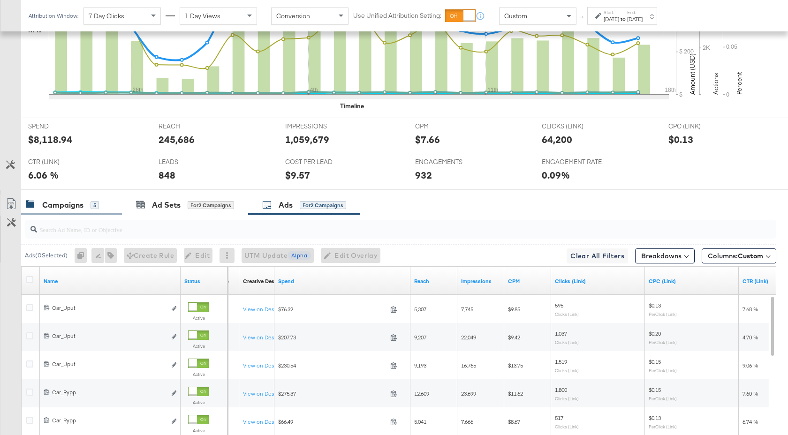
click at [60, 213] on div "Campaigns 5" at bounding box center [71, 205] width 101 height 20
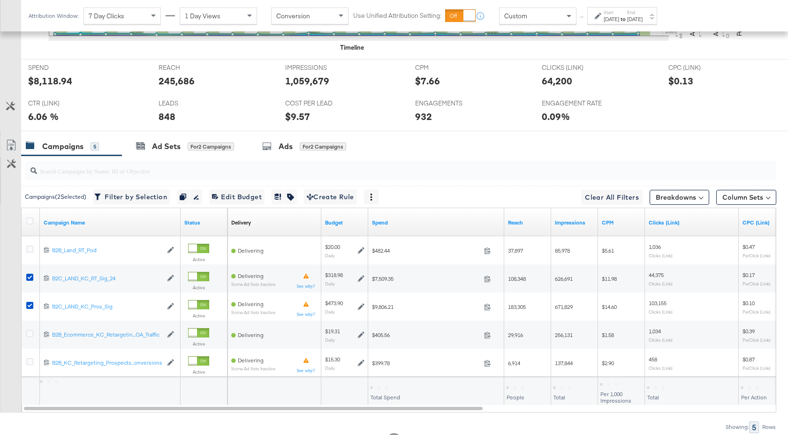
scroll to position [515, 0]
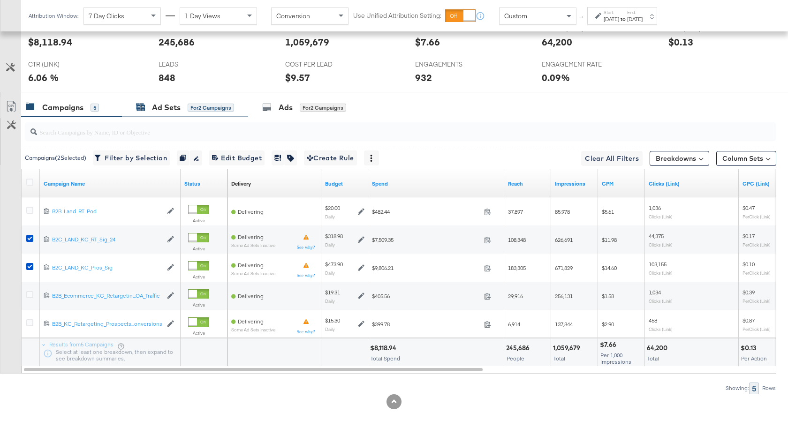
click at [177, 109] on div "Ad Sets" at bounding box center [166, 107] width 29 height 11
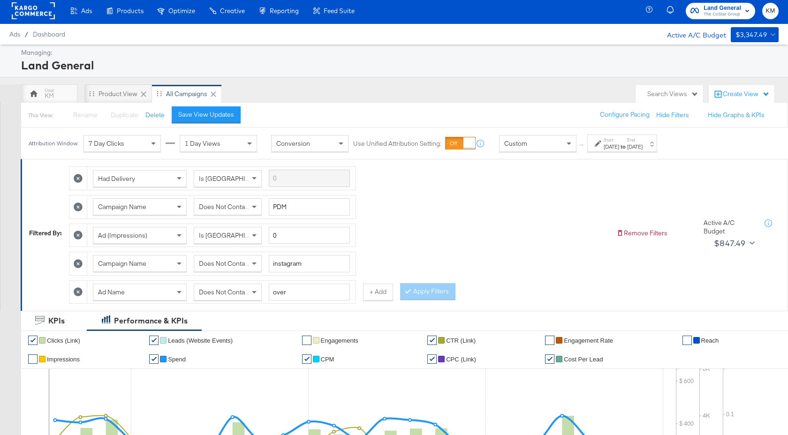
scroll to position [0, 0]
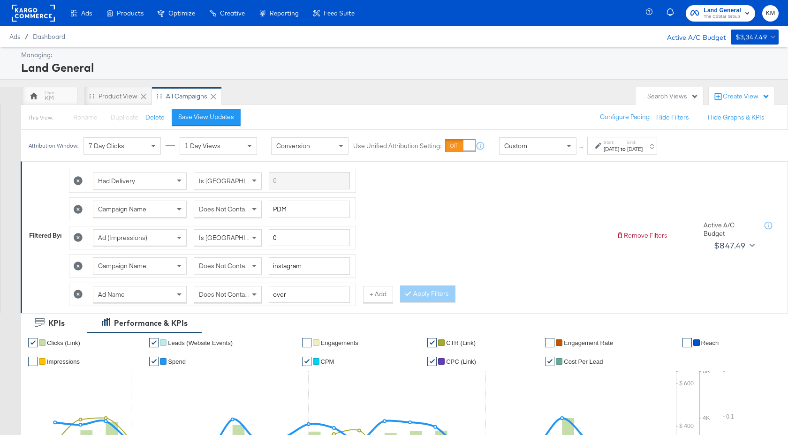
click at [643, 152] on div "Sep 17th 2025" at bounding box center [634, 149] width 15 height 8
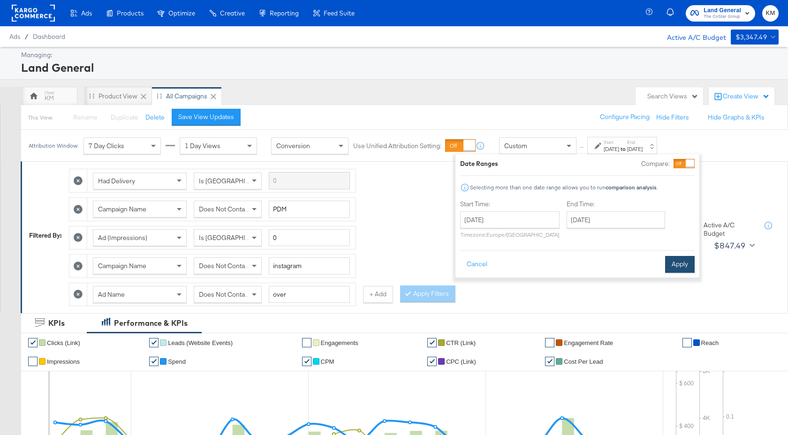
click at [672, 258] on button "Apply" at bounding box center [680, 264] width 30 height 17
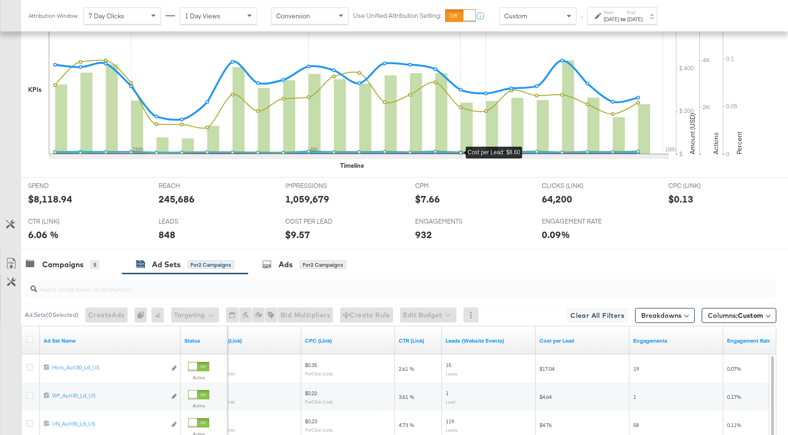
scroll to position [161, 0]
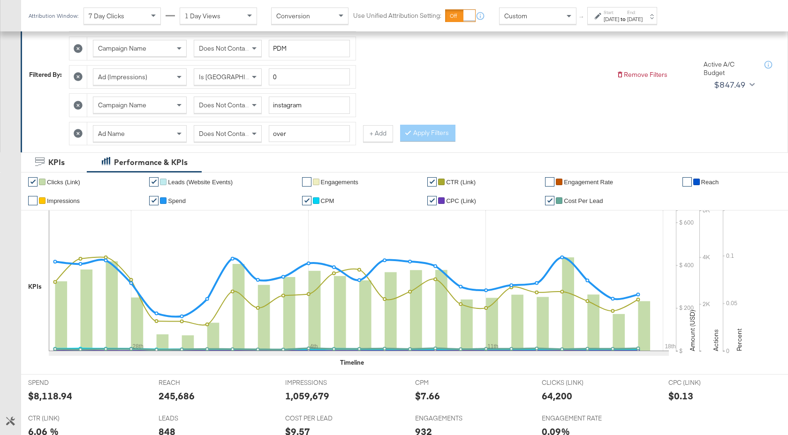
click at [79, 134] on icon at bounding box center [78, 133] width 9 height 9
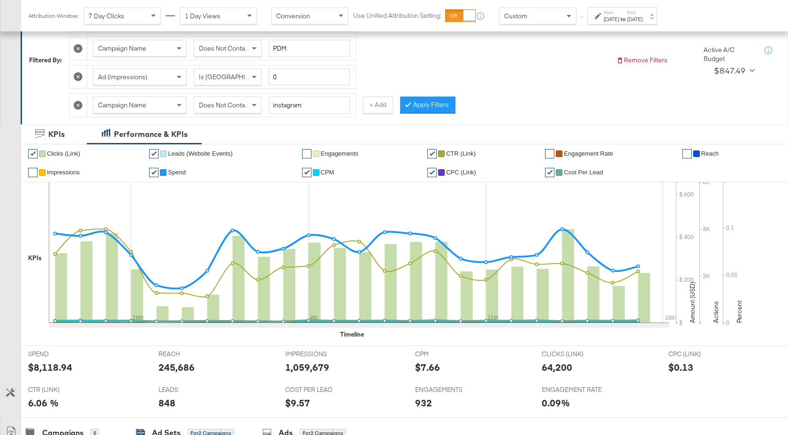
click at [425, 97] on div "Apply Filters" at bounding box center [427, 105] width 55 height 17
click at [430, 104] on button "Apply Filters" at bounding box center [427, 105] width 55 height 17
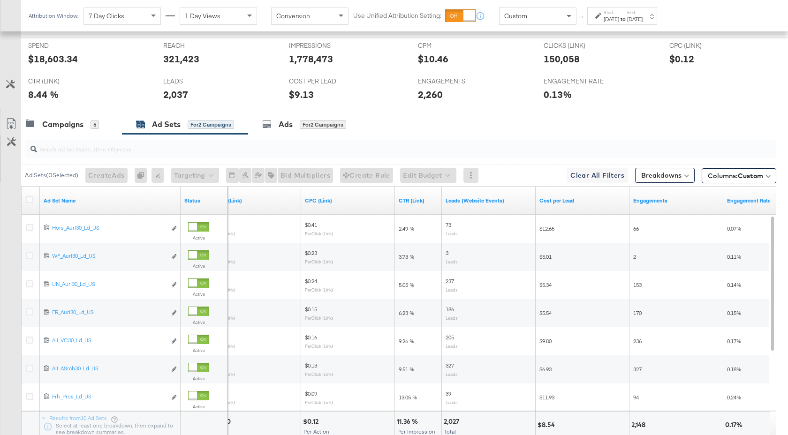
scroll to position [543, 0]
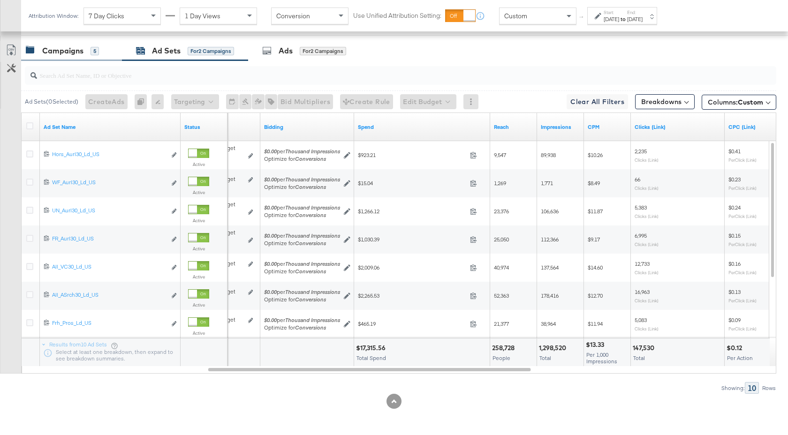
click at [75, 52] on div "Campaigns" at bounding box center [62, 51] width 41 height 11
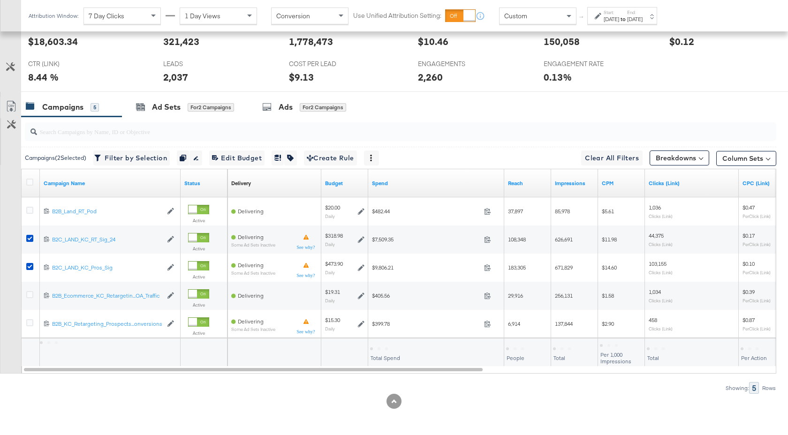
scroll to position [487, 0]
click at [169, 104] on div "Ad Sets" at bounding box center [166, 107] width 29 height 11
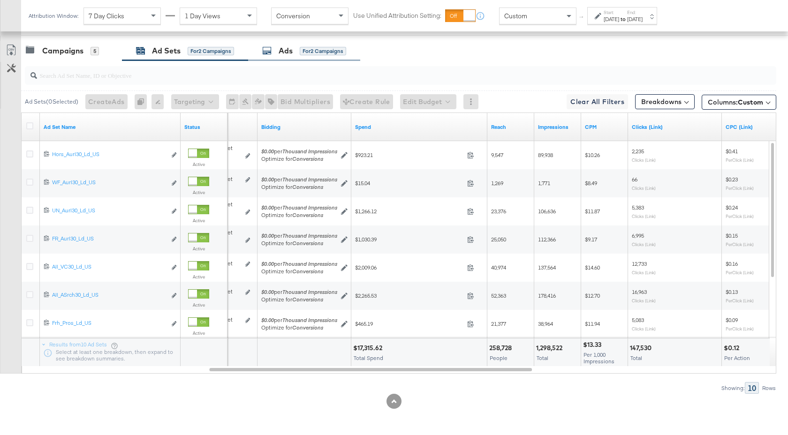
click at [293, 59] on div "Ads for 2 Campaigns" at bounding box center [304, 51] width 112 height 20
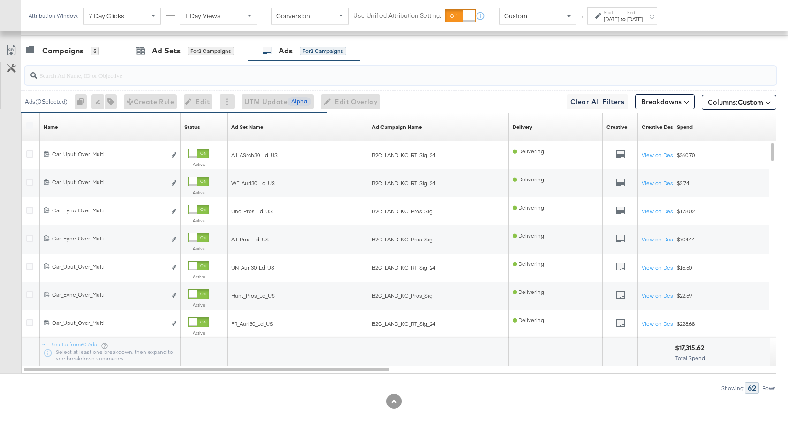
click at [266, 79] on input "search" at bounding box center [372, 71] width 671 height 18
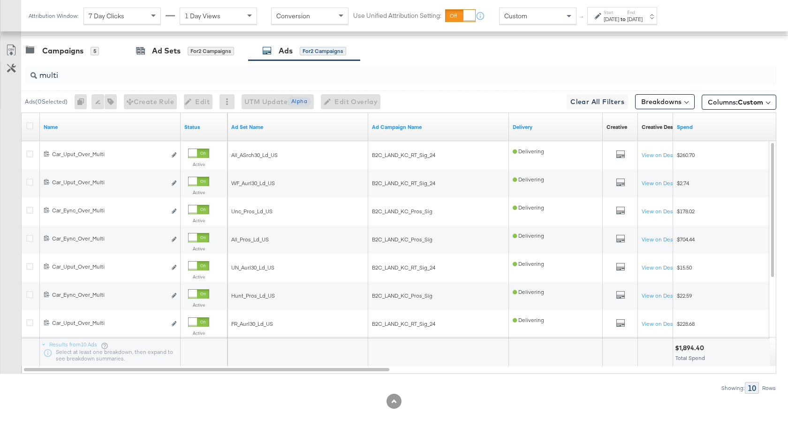
drag, startPoint x: 61, startPoint y: 81, endPoint x: 36, endPoint y: 81, distance: 24.9
click at [36, 81] on div "multi" at bounding box center [401, 75] width 752 height 19
type input "m"
type input "b"
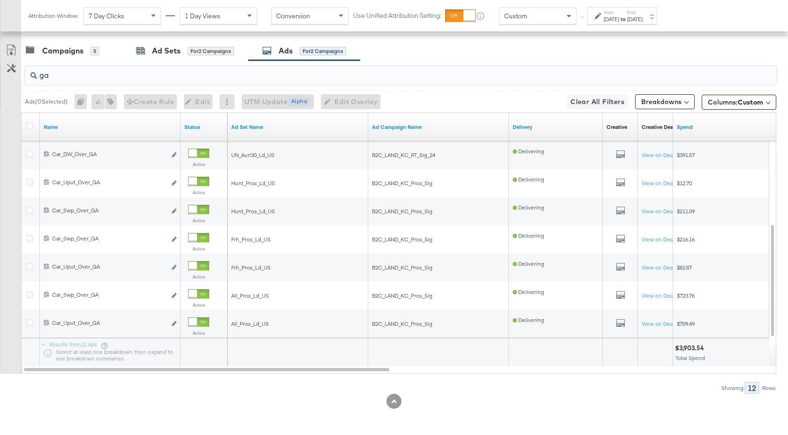
type input "g"
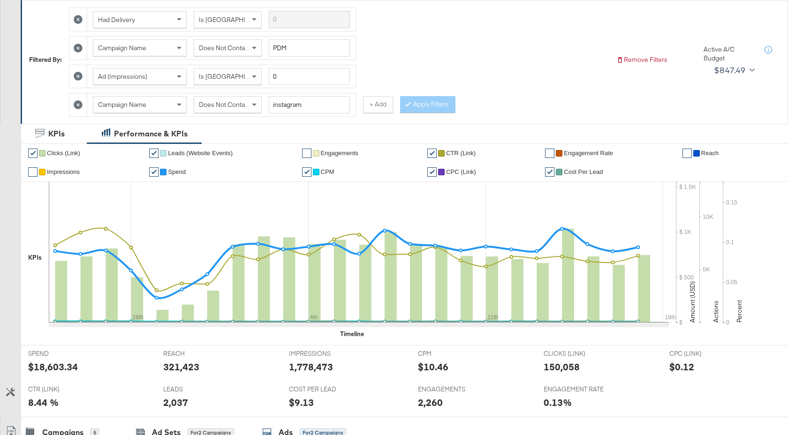
scroll to position [120, 0]
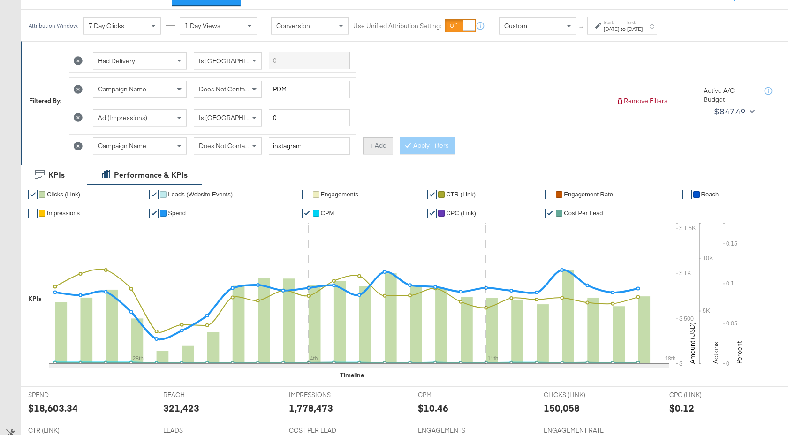
type input "pc"
click at [375, 152] on button "+ Add" at bounding box center [378, 145] width 30 height 17
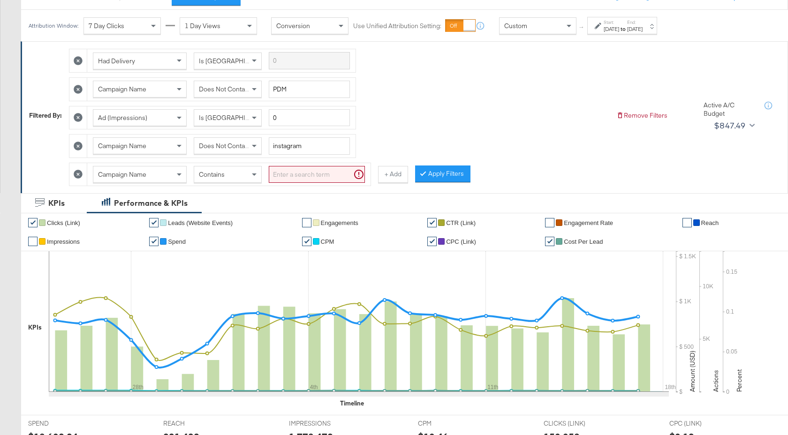
click at [173, 173] on div "Campaign Name" at bounding box center [139, 175] width 93 height 16
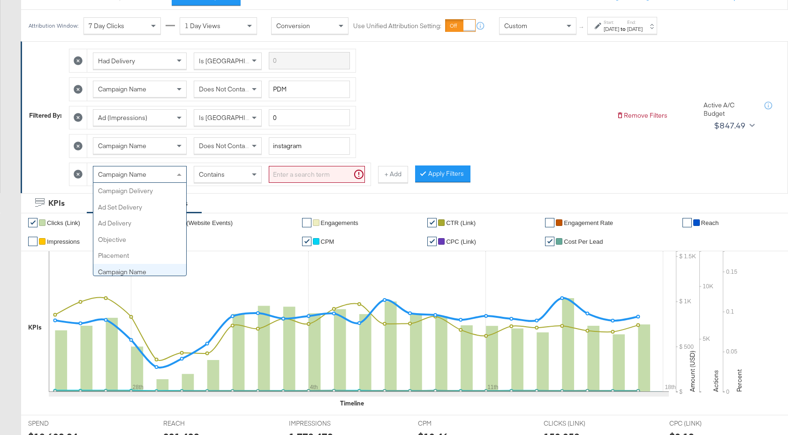
scroll to position [81, 0]
click at [145, 276] on icon at bounding box center [359, 321] width 620 height 141
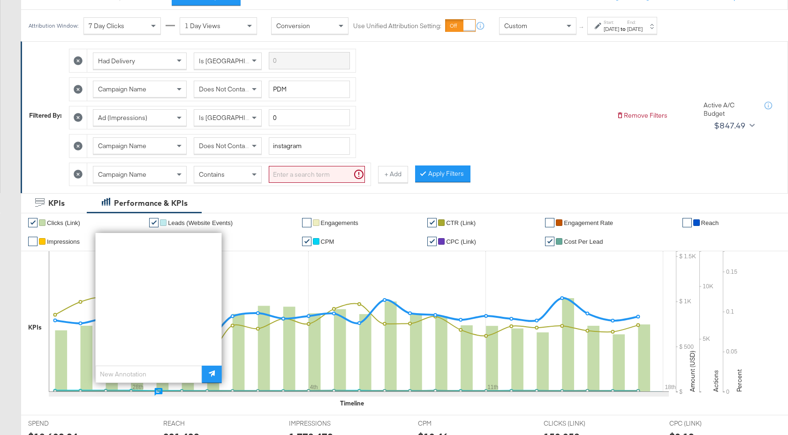
click at [164, 178] on div "Campaign Name" at bounding box center [139, 175] width 93 height 16
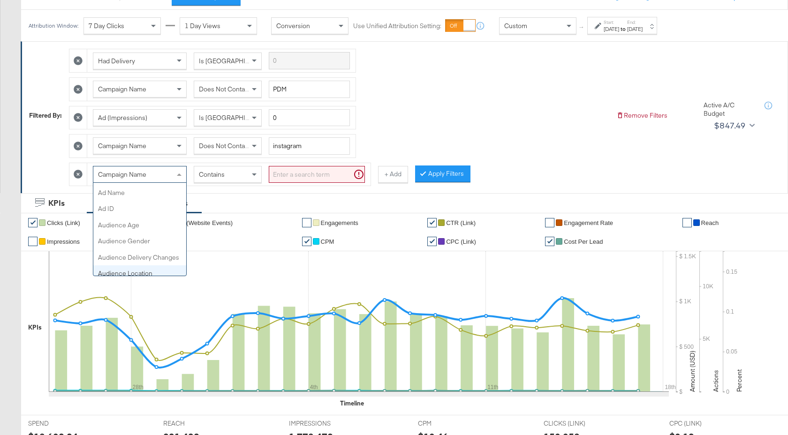
scroll to position [129, 0]
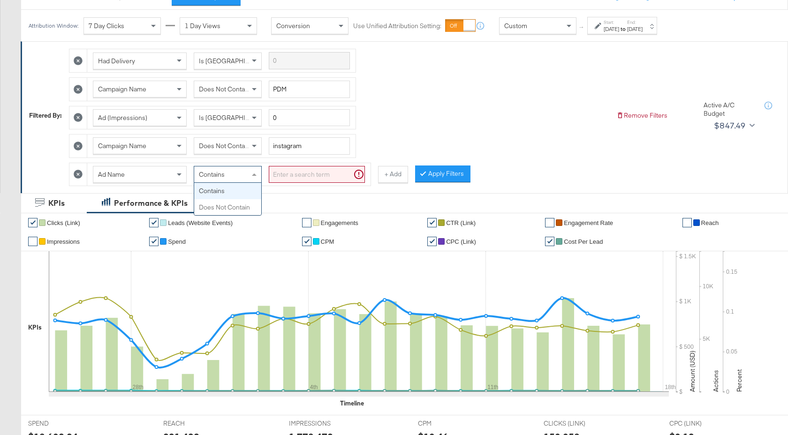
click at [250, 167] on div "Contains" at bounding box center [227, 175] width 67 height 16
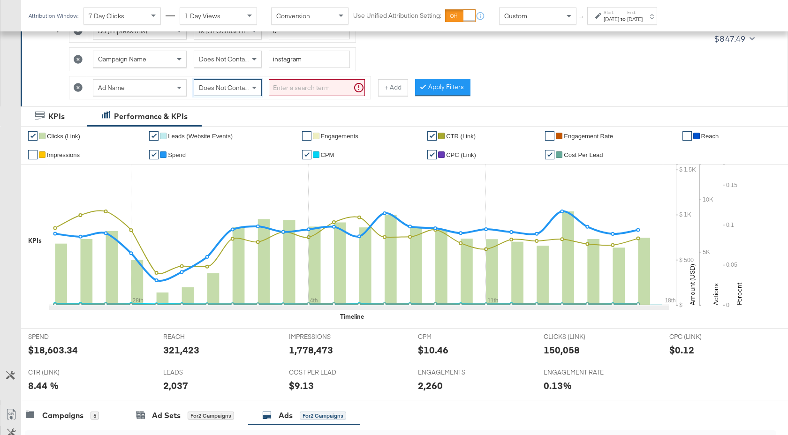
scroll to position [206, 0]
click at [298, 86] on input "search" at bounding box center [317, 88] width 96 height 17
type input "dpc"
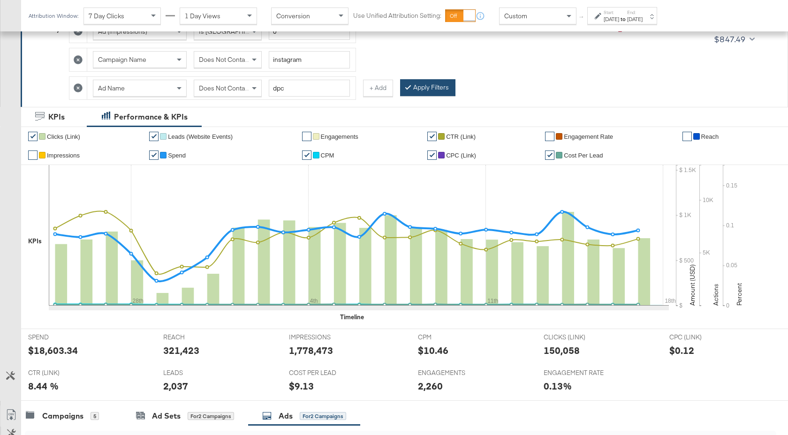
click at [419, 88] on button "Apply Filters" at bounding box center [427, 87] width 55 height 17
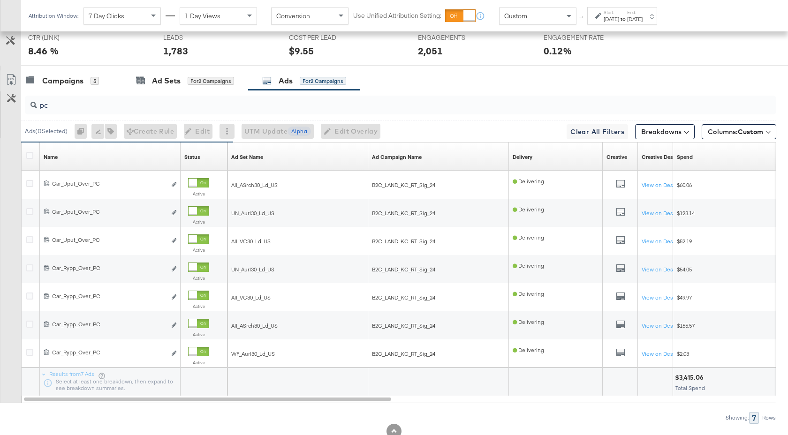
scroll to position [571, 0]
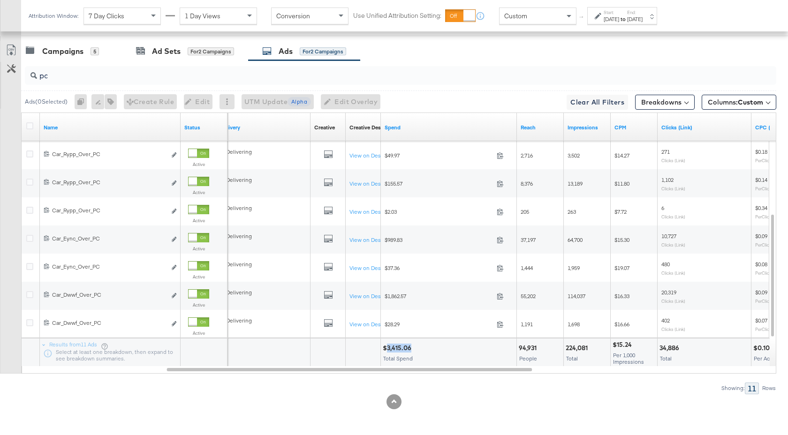
drag, startPoint x: 411, startPoint y: 349, endPoint x: 388, endPoint y: 349, distance: 23.5
click at [388, 349] on div "$3,415.06" at bounding box center [398, 348] width 31 height 9
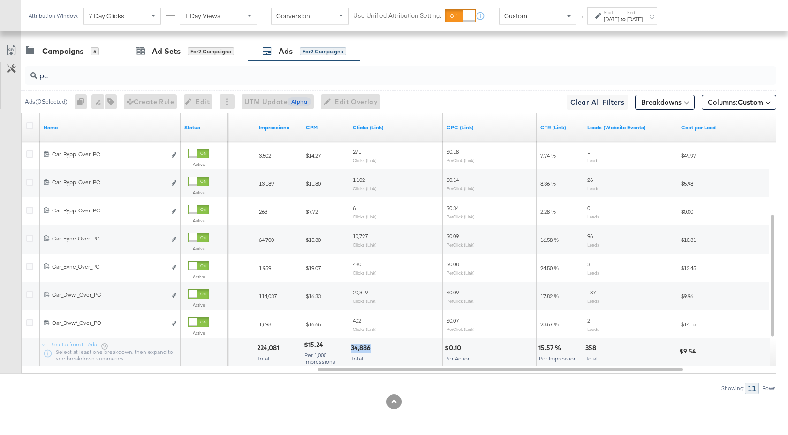
drag, startPoint x: 370, startPoint y: 351, endPoint x: 352, endPoint y: 351, distance: 17.4
click at [352, 351] on div "34,886" at bounding box center [362, 348] width 23 height 9
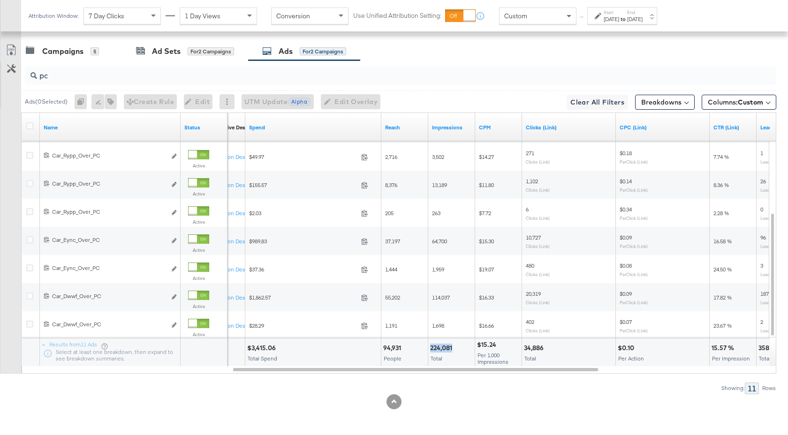
drag, startPoint x: 453, startPoint y: 350, endPoint x: 431, endPoint y: 350, distance: 21.6
click at [431, 350] on div "224,081" at bounding box center [442, 348] width 25 height 9
click at [53, 78] on input "pc" at bounding box center [372, 72] width 671 height 18
type input "p"
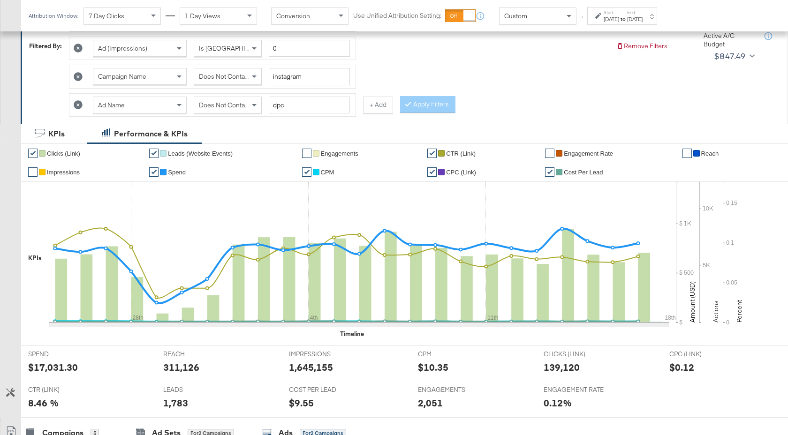
scroll to position [143, 0]
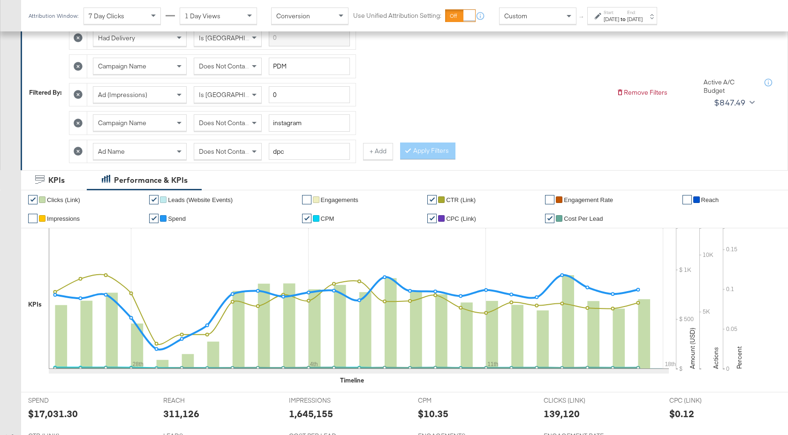
click at [80, 151] on icon at bounding box center [78, 151] width 9 height 9
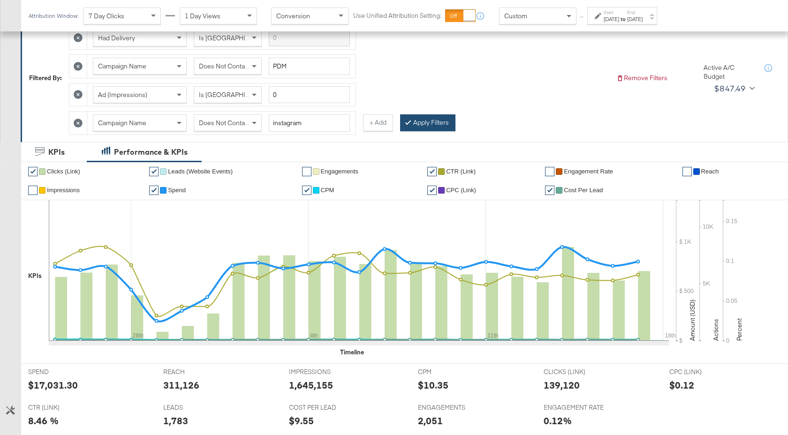
click at [428, 121] on button "Apply Filters" at bounding box center [427, 122] width 55 height 17
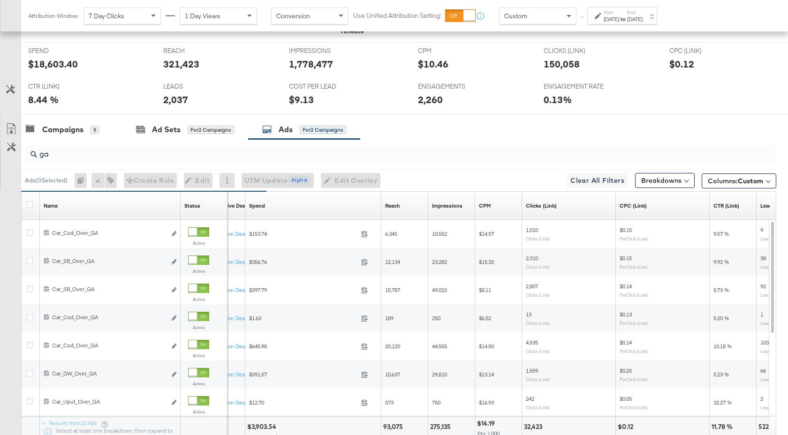
scroll to position [543, 0]
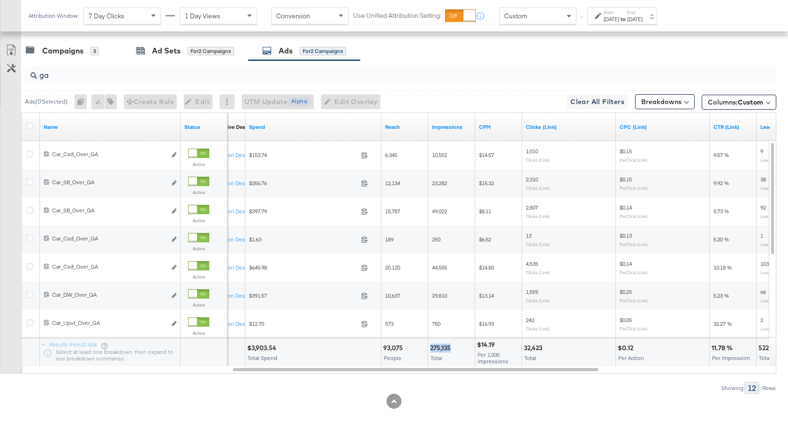
drag, startPoint x: 452, startPoint y: 349, endPoint x: 429, endPoint y: 349, distance: 22.5
click at [429, 349] on div "275,135 Total" at bounding box center [451, 353] width 46 height 28
copy div "275,135"
click at [61, 76] on input "ga" at bounding box center [372, 71] width 671 height 18
type input "g"
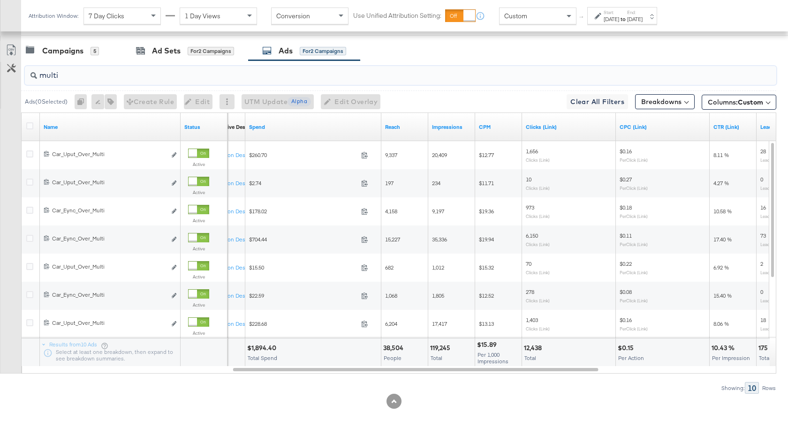
type input "multi"
drag, startPoint x: 454, startPoint y: 350, endPoint x: 430, endPoint y: 350, distance: 24.4
click at [430, 350] on div "119,245" at bounding box center [451, 348] width 43 height 9
copy div "119,245"
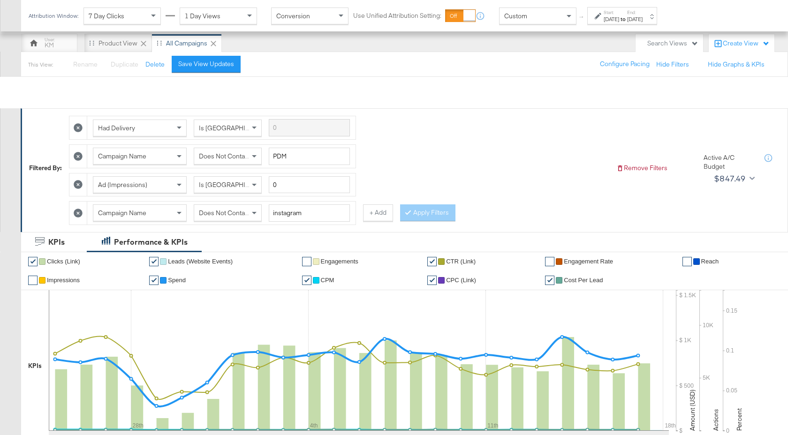
scroll to position [0, 0]
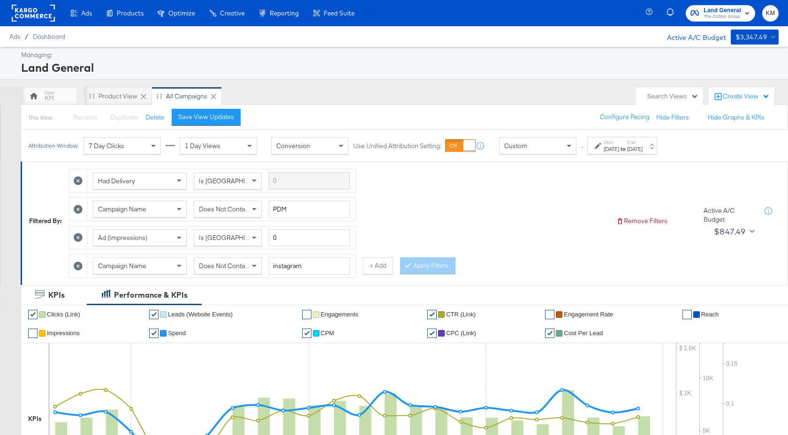
click at [722, 16] on span "The CoStar Group" at bounding box center [723, 17] width 38 height 8
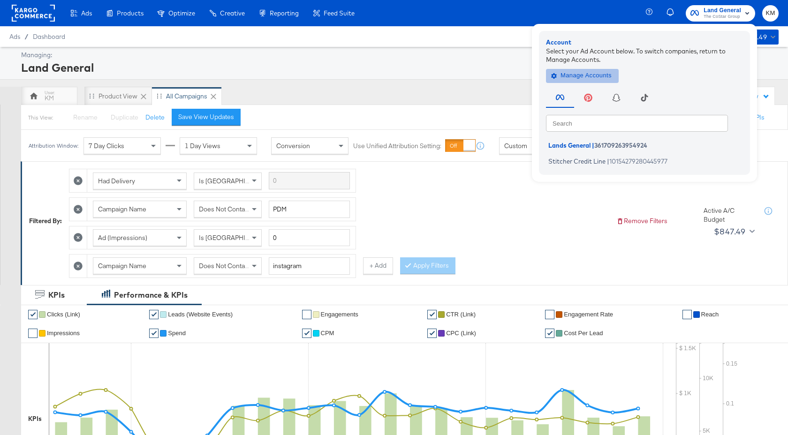
click at [578, 80] on span "Manage Accounts" at bounding box center [582, 75] width 59 height 11
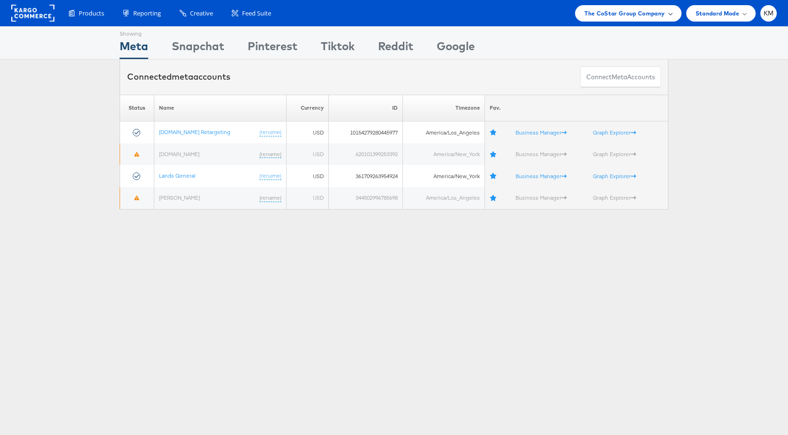
click at [603, 18] on div "The CoStar Group Company" at bounding box center [628, 13] width 106 height 16
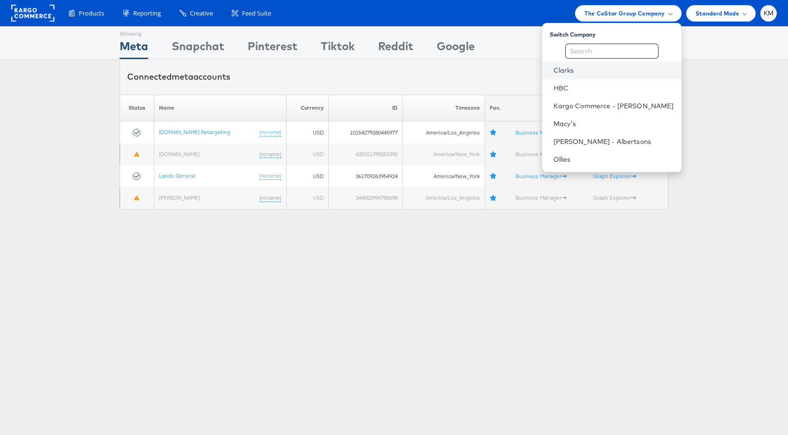
click at [591, 72] on link "Clarks" at bounding box center [614, 70] width 121 height 9
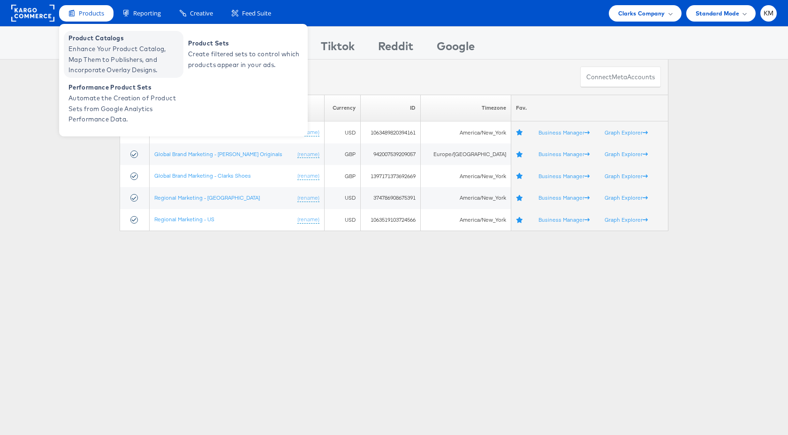
click at [108, 48] on span "Enhance Your Product Catalog, Map Them to Publishers, and Incorporate Overlay D…" at bounding box center [124, 60] width 113 height 32
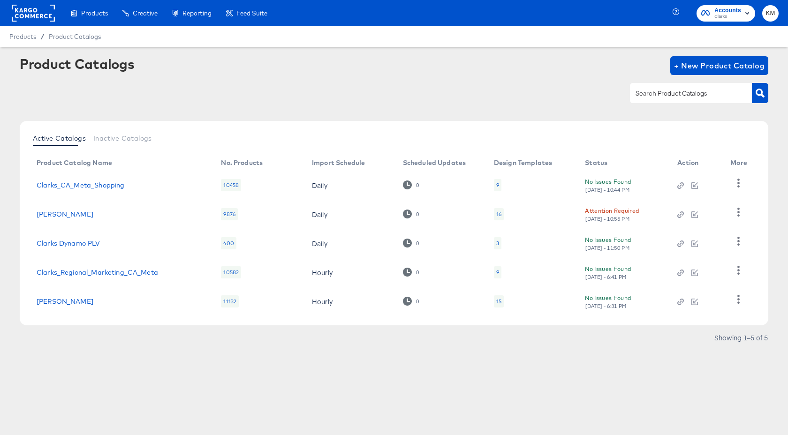
click at [500, 214] on div "16" at bounding box center [498, 215] width 5 height 8
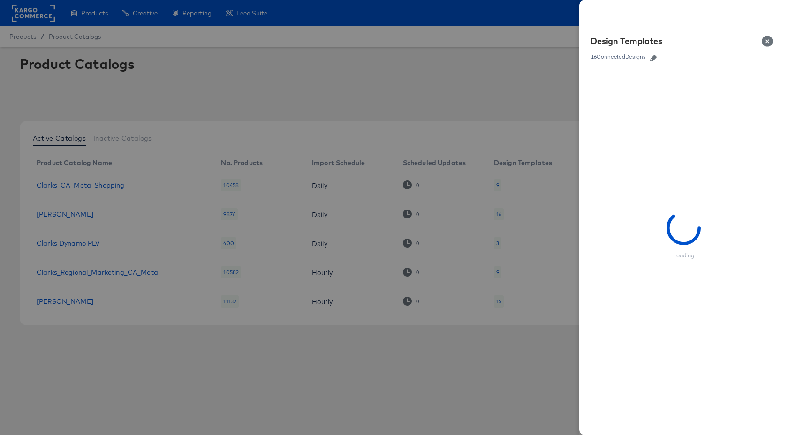
click at [657, 58] on icon "button" at bounding box center [653, 58] width 7 height 7
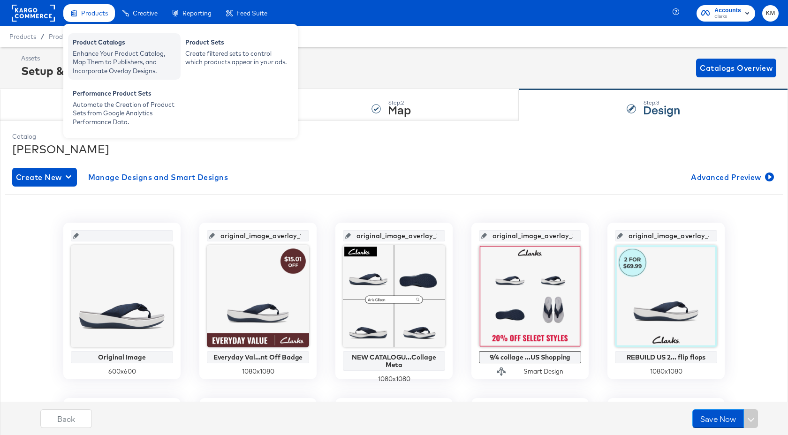
click at [92, 49] on div "Enhance Your Product Catalog, Map Them to Publishers, and Incorporate Overlay D…" at bounding box center [124, 62] width 103 height 26
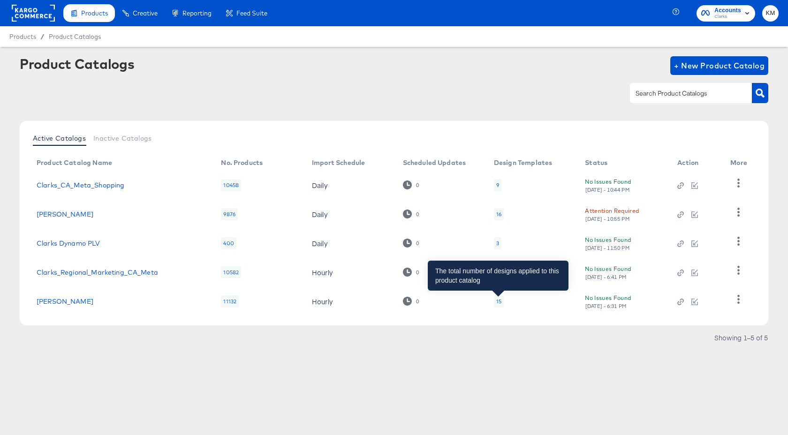
click at [499, 301] on div "15" at bounding box center [498, 302] width 5 height 8
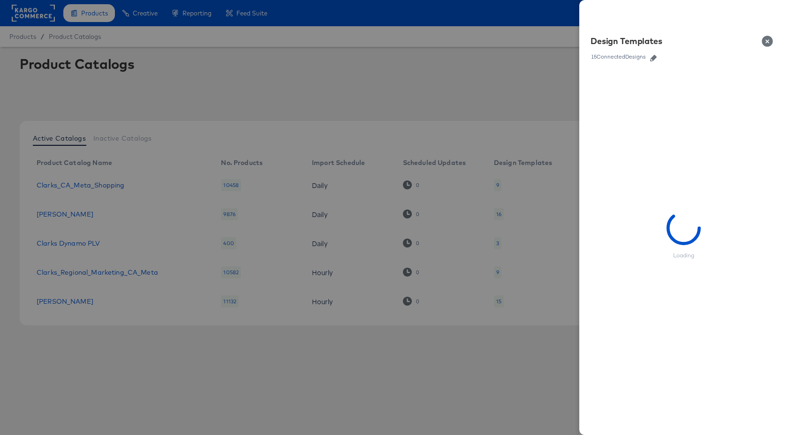
click at [654, 57] on icon "button" at bounding box center [653, 58] width 7 height 7
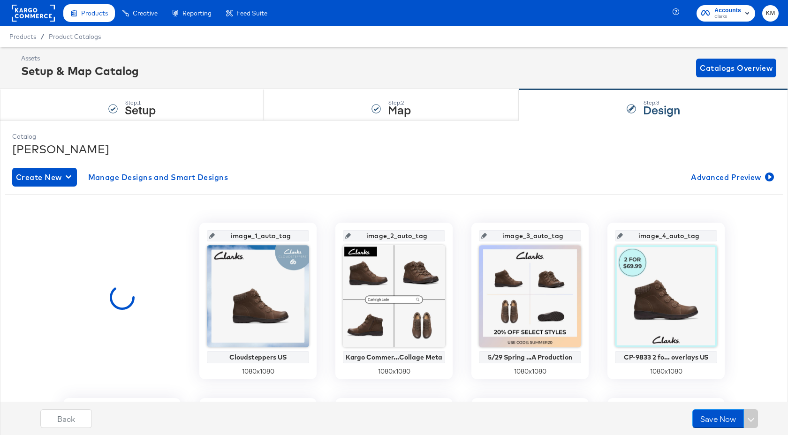
click at [36, 14] on rect at bounding box center [33, 13] width 43 height 17
